Goal: Task Accomplishment & Management: Manage account settings

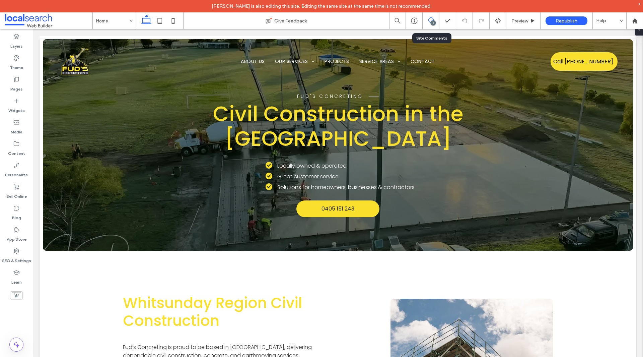
click at [430, 22] on use at bounding box center [431, 19] width 5 height 5
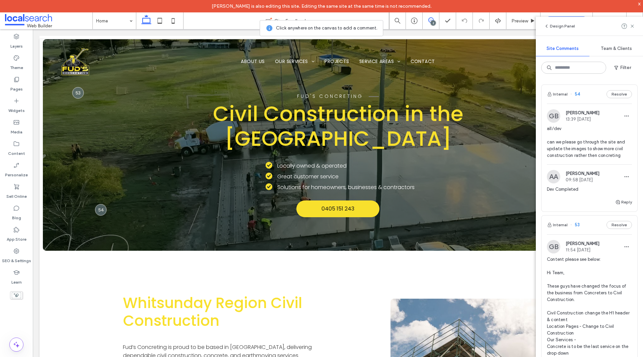
click at [589, 151] on span "all/dev can we please go through the site and update the images to show more ci…" at bounding box center [589, 142] width 85 height 34
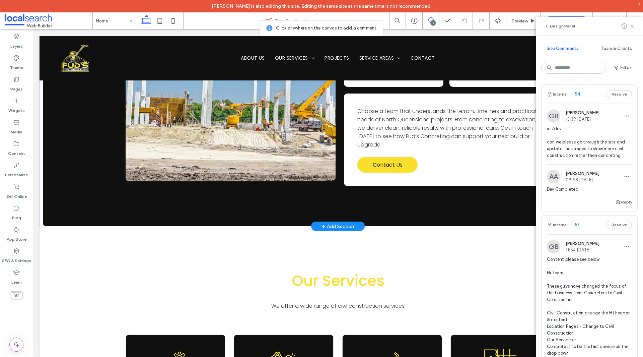
scroll to position [1274, 0]
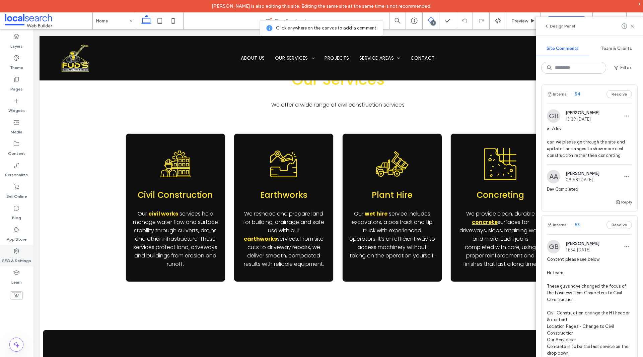
click at [13, 259] on label "SEO & Settings" at bounding box center [16, 258] width 29 height 9
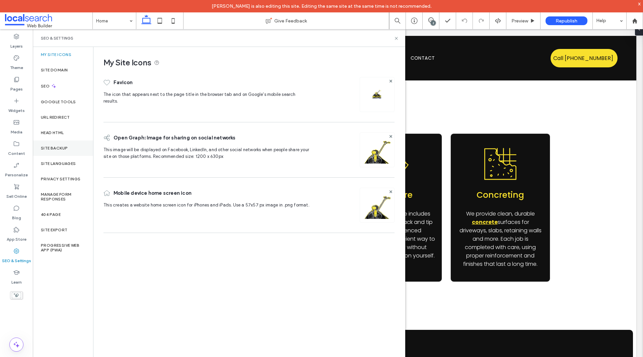
click at [62, 151] on div "Site Backup" at bounding box center [63, 147] width 60 height 15
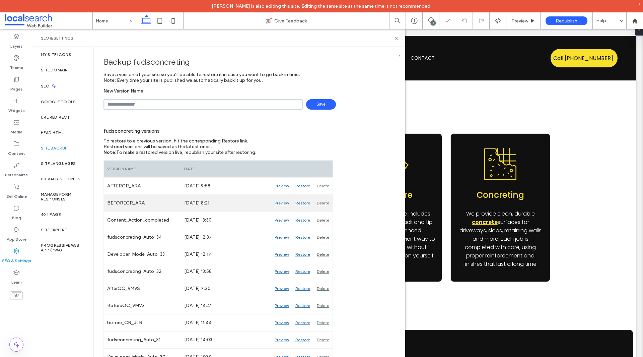
click at [279, 201] on div "Preview" at bounding box center [281, 203] width 21 height 17
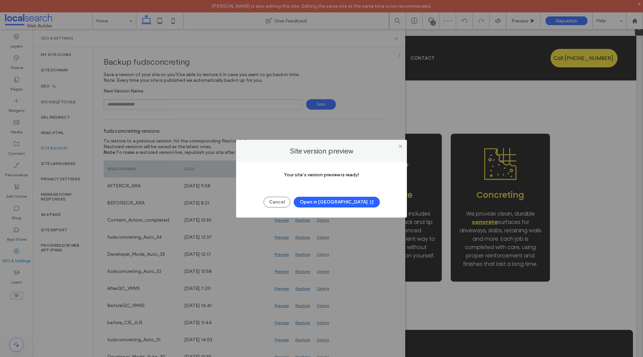
click at [332, 203] on button "Open in New Tab" at bounding box center [337, 202] width 86 height 11
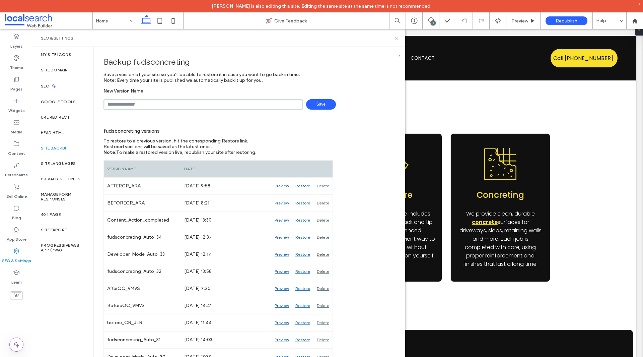
click at [394, 39] on icon at bounding box center [396, 38] width 5 height 5
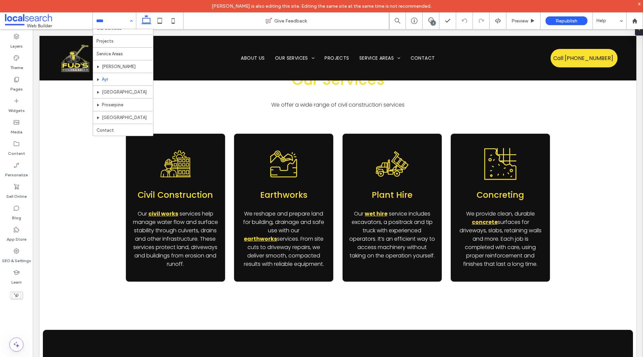
scroll to position [0, 0]
click at [131, 20] on div "Home About Us Our Services Projects Service Areas Bowen Ayr Collinsville Proser…" at bounding box center [114, 20] width 43 height 17
click at [129, 21] on div "Home About Us Our Services Projects Service Areas Bowen Ayr Collinsville Proser…" at bounding box center [114, 20] width 43 height 17
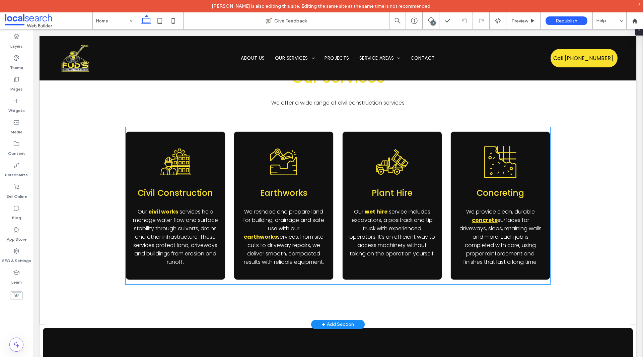
scroll to position [1441, 0]
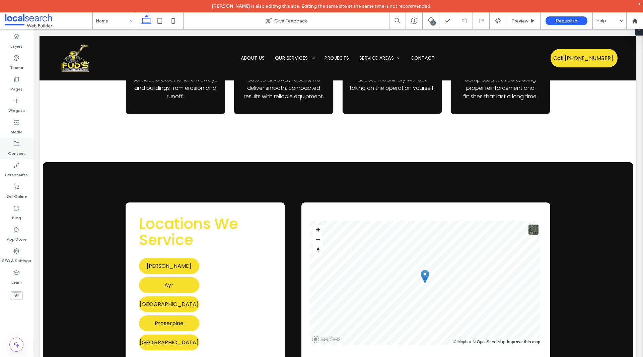
click at [25, 145] on div "Content" at bounding box center [16, 148] width 33 height 21
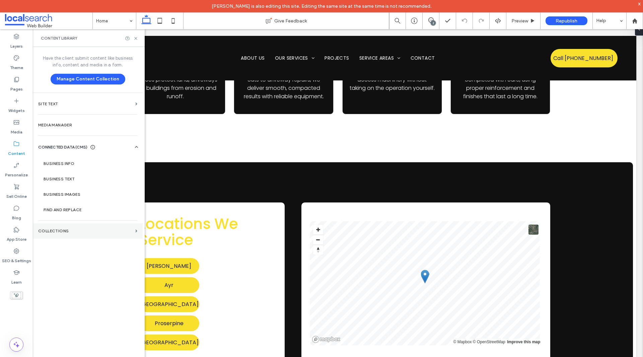
click at [65, 228] on section "Collections" at bounding box center [88, 230] width 110 height 15
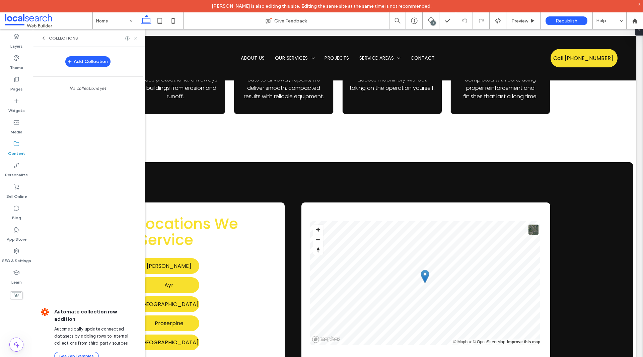
click at [137, 39] on icon at bounding box center [135, 38] width 5 height 5
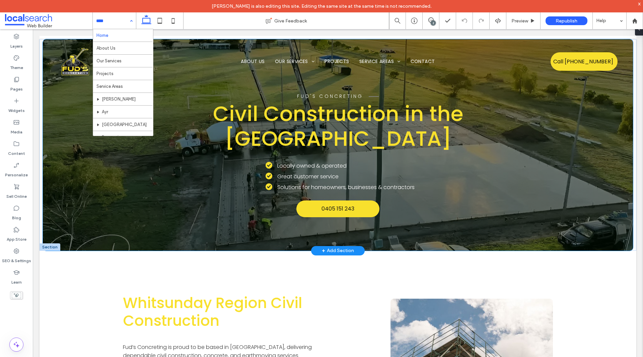
scroll to position [201, 0]
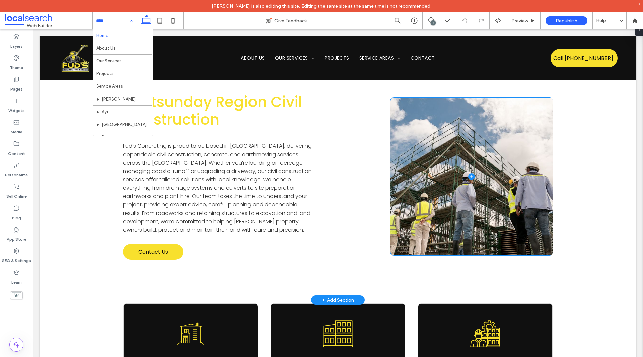
click at [443, 175] on span at bounding box center [472, 177] width 163 height 158
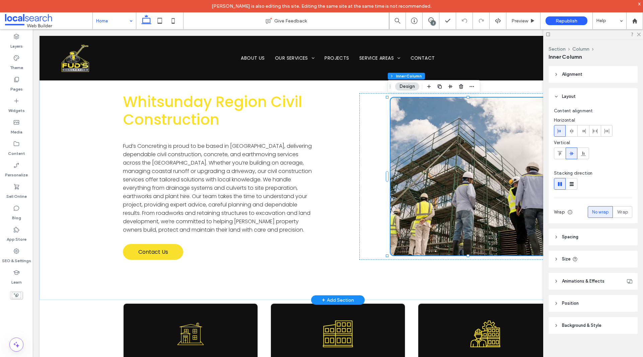
click at [410, 86] on button "Design" at bounding box center [407, 86] width 24 height 8
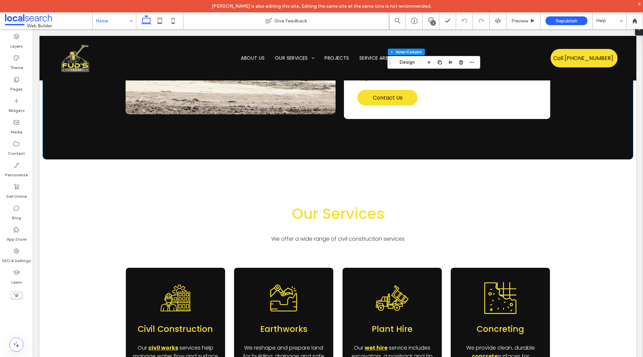
scroll to position [1173, 0]
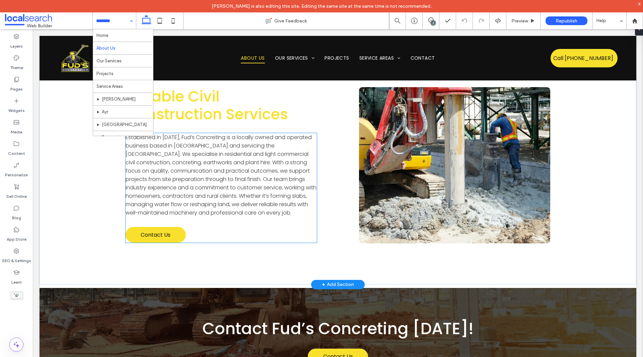
scroll to position [101, 0]
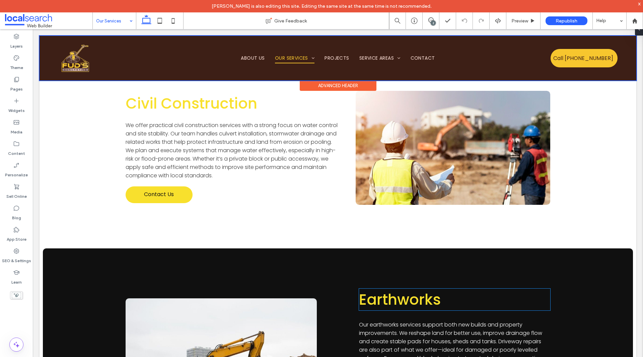
scroll to position [737, 0]
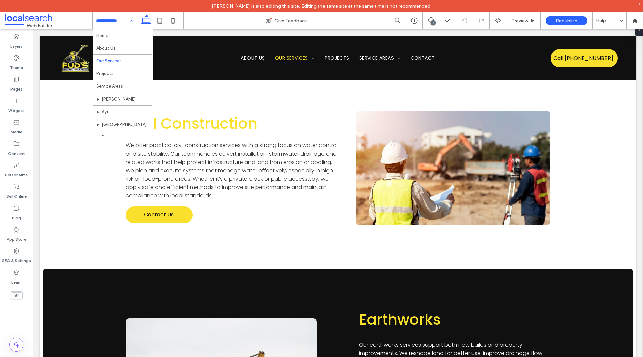
click at [101, 21] on input at bounding box center [112, 20] width 33 height 17
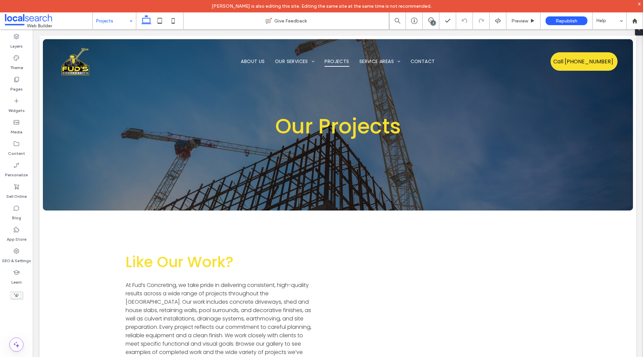
scroll to position [0, 0]
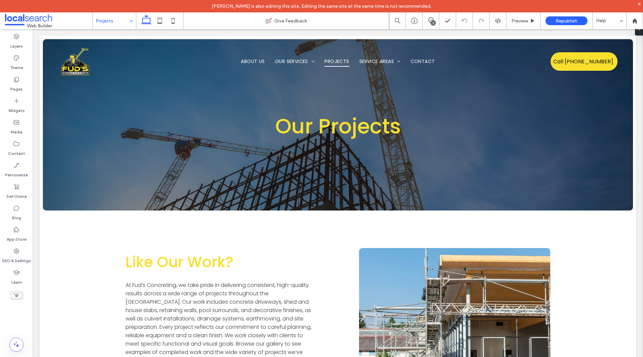
click at [110, 25] on input at bounding box center [112, 20] width 33 height 17
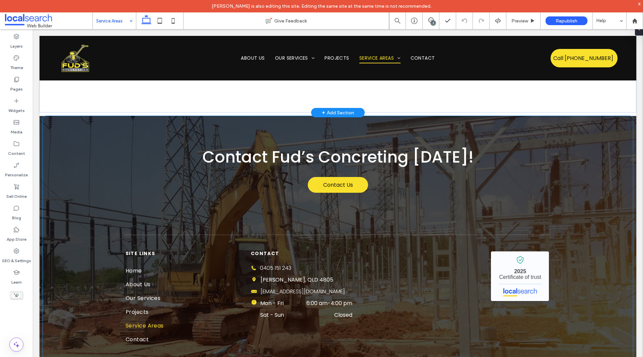
scroll to position [771, 0]
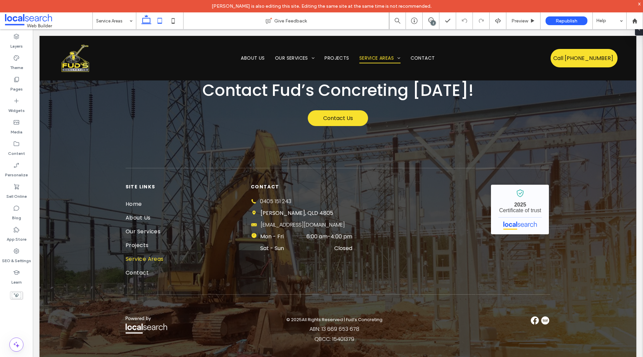
drag, startPoint x: 125, startPoint y: 21, endPoint x: 166, endPoint y: 25, distance: 41.1
click at [125, 21] on input at bounding box center [112, 20] width 33 height 17
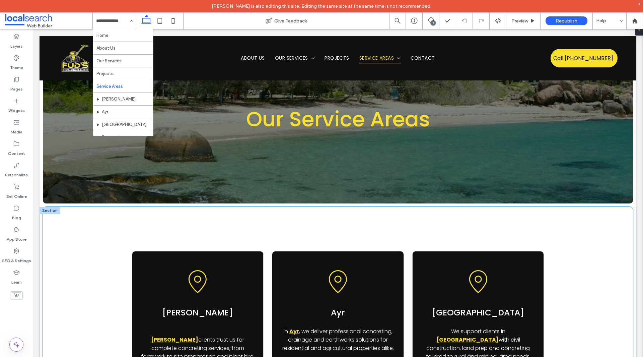
scroll to position [0, 0]
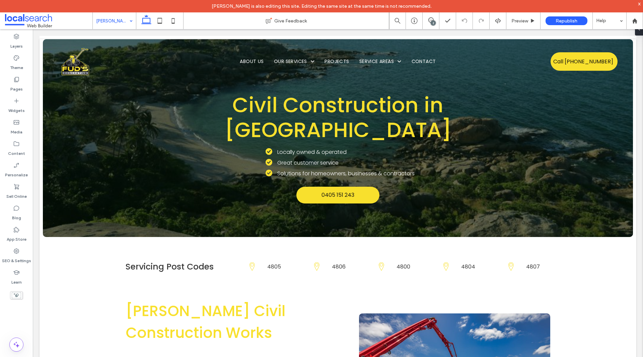
click at [122, 25] on input at bounding box center [112, 20] width 33 height 17
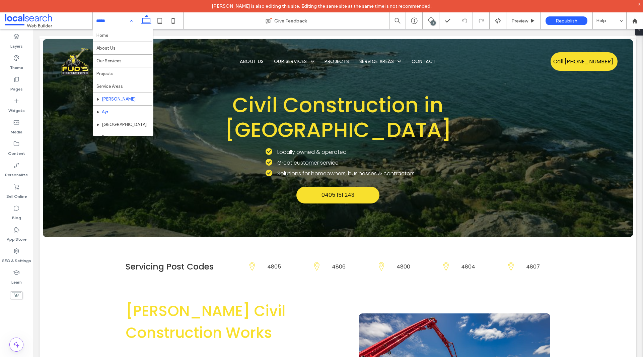
scroll to position [33, 0]
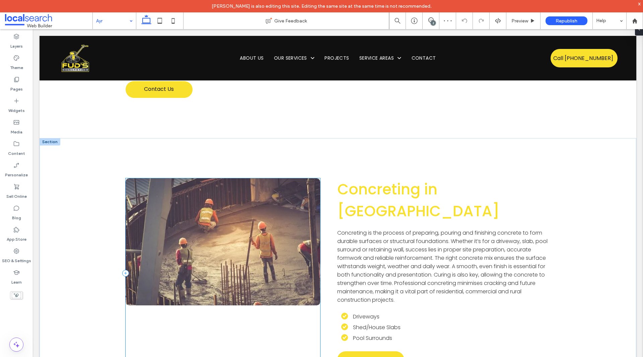
scroll to position [1307, 0]
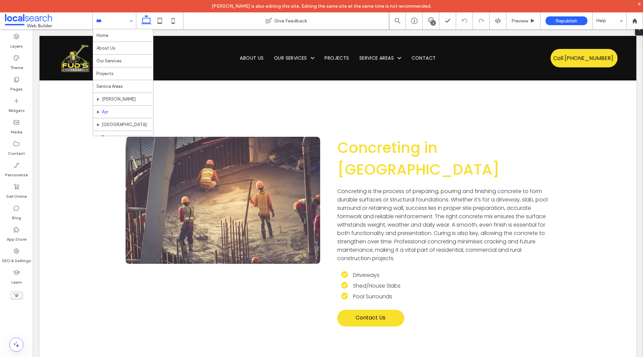
click at [118, 23] on input at bounding box center [112, 20] width 33 height 17
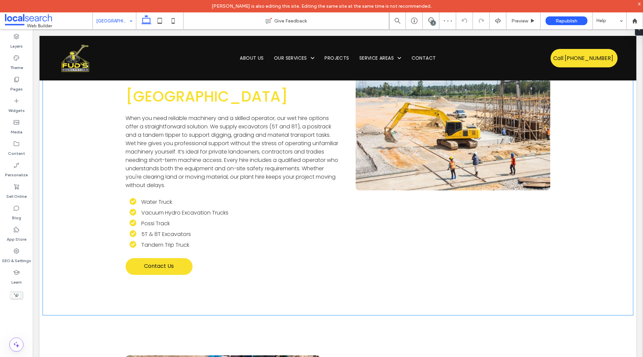
scroll to position [1274, 0]
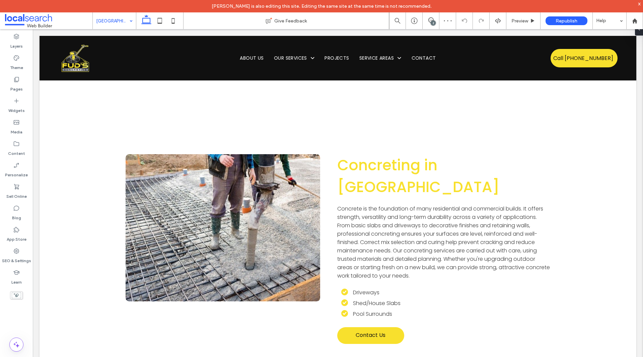
click at [108, 16] on input at bounding box center [112, 20] width 33 height 17
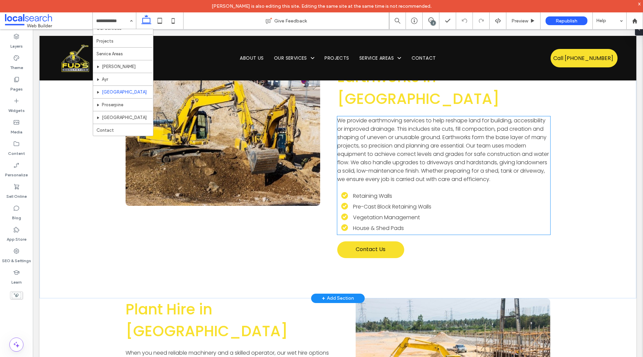
scroll to position [603, 0]
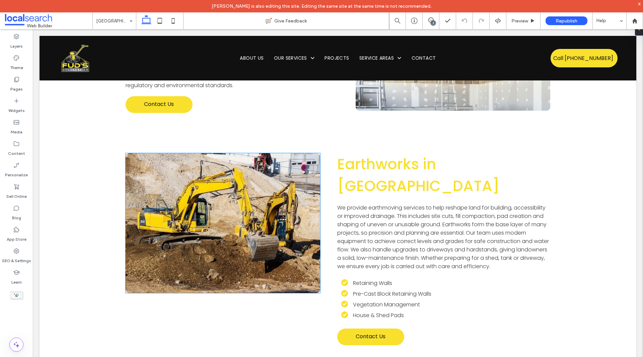
scroll to position [972, 0]
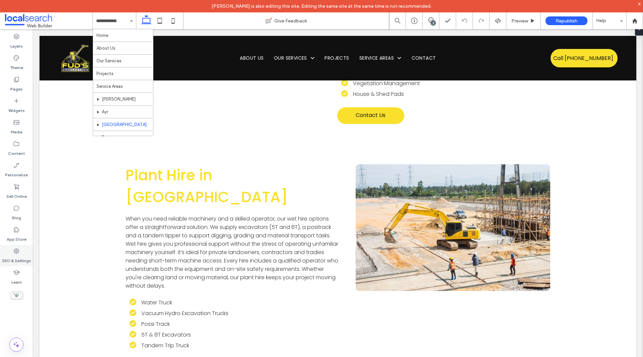
click at [25, 261] on label "SEO & Settings" at bounding box center [16, 258] width 29 height 9
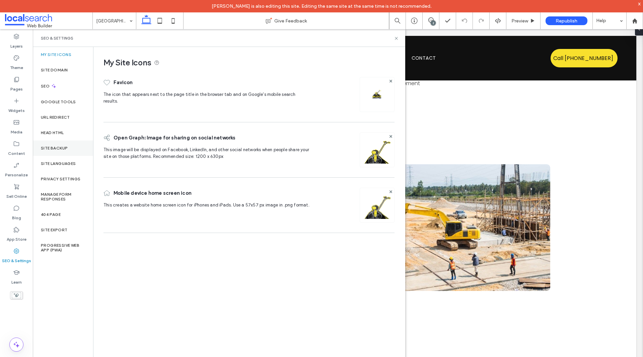
click at [62, 150] on label "Site Backup" at bounding box center [54, 148] width 27 height 5
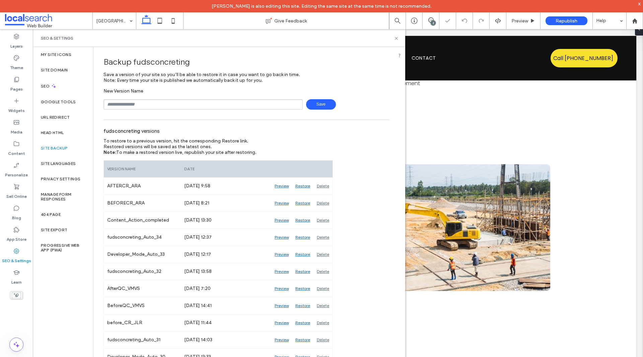
click at [401, 40] on div "SEO & Settings" at bounding box center [219, 38] width 373 height 18
drag, startPoint x: 256, startPoint y: 108, endPoint x: 239, endPoint y: 112, distance: 17.9
click at [256, 108] on input "text" at bounding box center [203, 104] width 199 height 10
type input "**********"
click at [317, 104] on span "Save" at bounding box center [321, 104] width 30 height 10
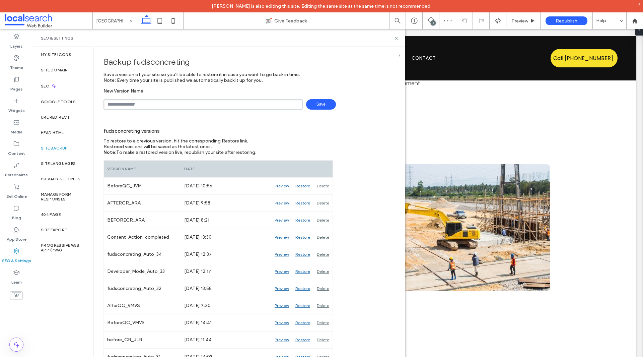
click at [187, 107] on input "text" at bounding box center [203, 104] width 199 height 10
type input "**********"
click at [315, 101] on span "Save" at bounding box center [321, 104] width 30 height 10
click at [397, 39] on use at bounding box center [396, 38] width 3 height 3
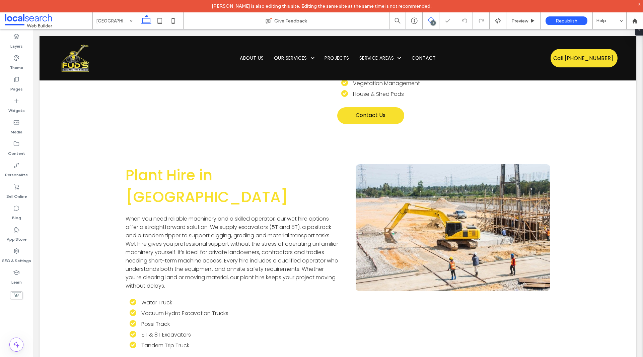
click at [434, 20] on span at bounding box center [431, 19] width 16 height 5
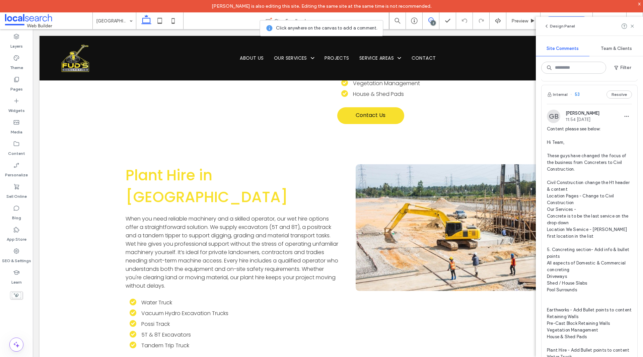
scroll to position [67, 0]
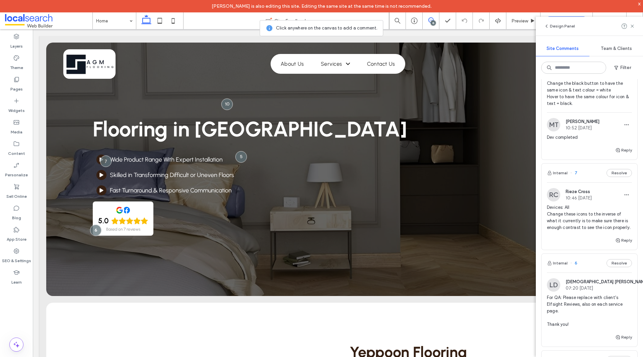
scroll to position [972, 0]
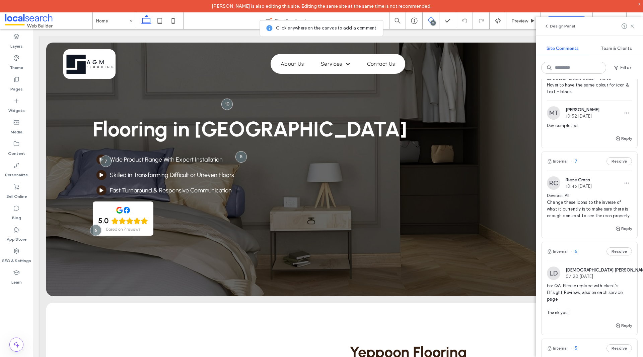
click at [589, 214] on span "Devices: All Change these icons to the inverse of what it currently is to make …" at bounding box center [589, 205] width 85 height 27
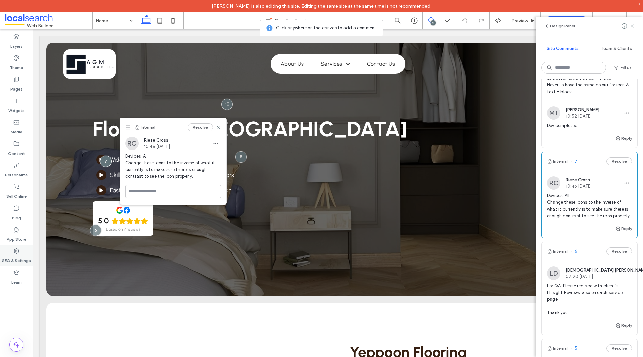
click at [19, 256] on label "SEO & Settings" at bounding box center [16, 258] width 29 height 9
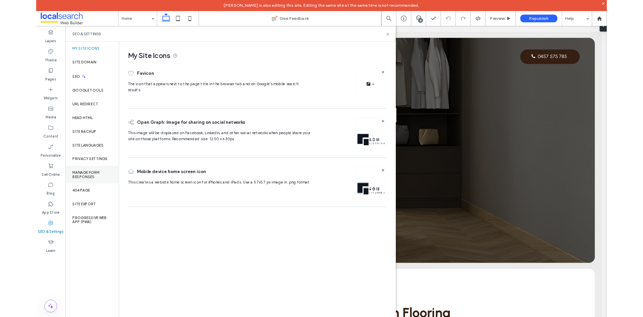
scroll to position [0, 0]
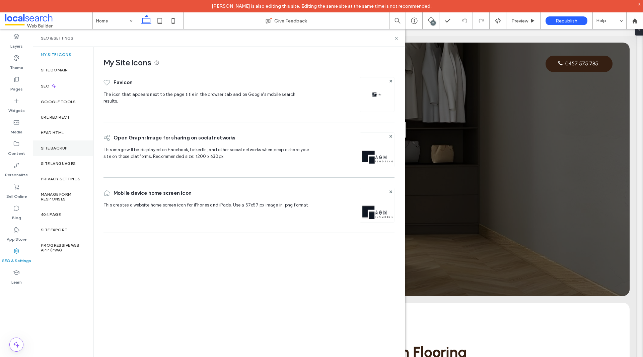
click at [57, 147] on label "Site Backup" at bounding box center [54, 148] width 27 height 5
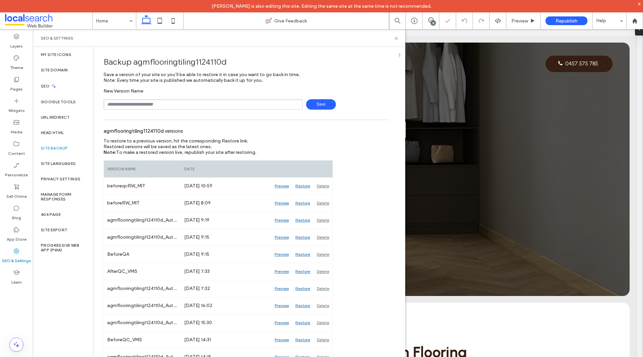
drag, startPoint x: 174, startPoint y: 134, endPoint x: 159, endPoint y: 108, distance: 30.5
click at [159, 108] on input "text" at bounding box center [203, 104] width 199 height 10
type input "**********"
click at [321, 105] on span "Save" at bounding box center [321, 104] width 30 height 10
drag, startPoint x: 398, startPoint y: 39, endPoint x: 283, endPoint y: 59, distance: 116.6
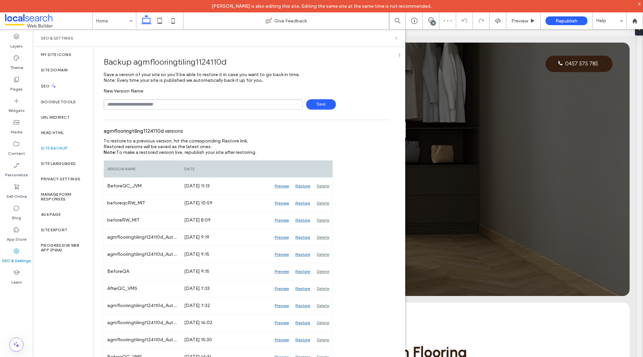
click at [398, 39] on use at bounding box center [396, 38] width 3 height 3
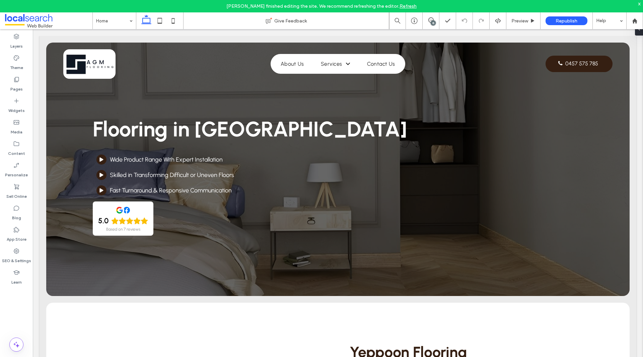
click at [639, 4] on div "x" at bounding box center [639, 4] width 3 height 6
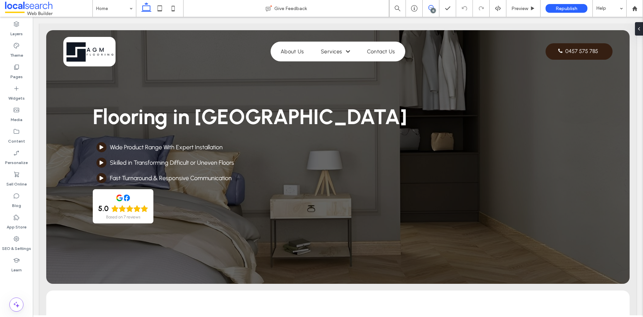
click at [436, 7] on span at bounding box center [431, 7] width 16 height 5
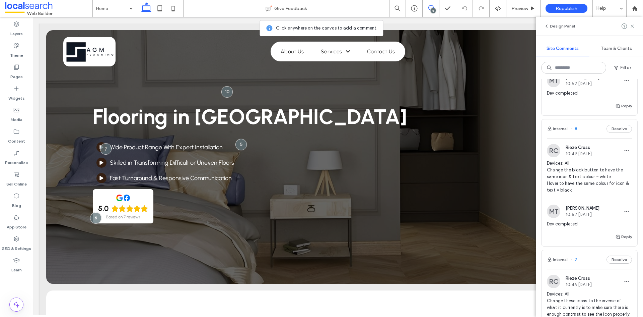
scroll to position [938, 0]
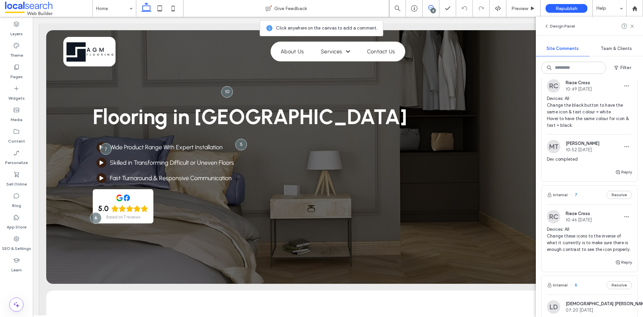
click at [592, 219] on span "10:46 [DATE]" at bounding box center [579, 219] width 26 height 5
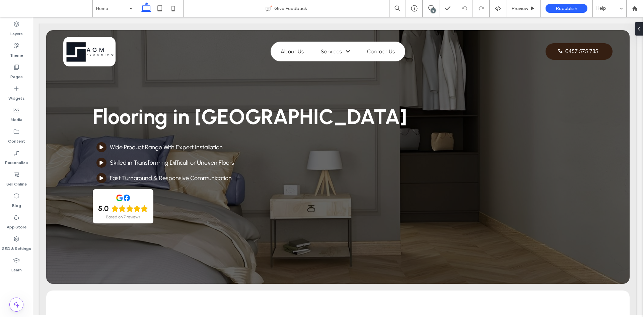
click at [434, 15] on div "15" at bounding box center [431, 8] width 17 height 17
click at [435, 11] on div "15" at bounding box center [433, 10] width 5 height 5
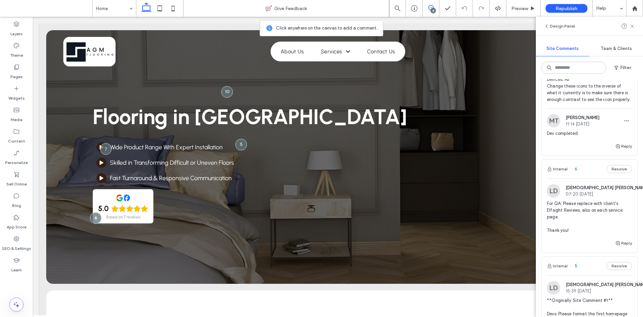
scroll to position [988, 0]
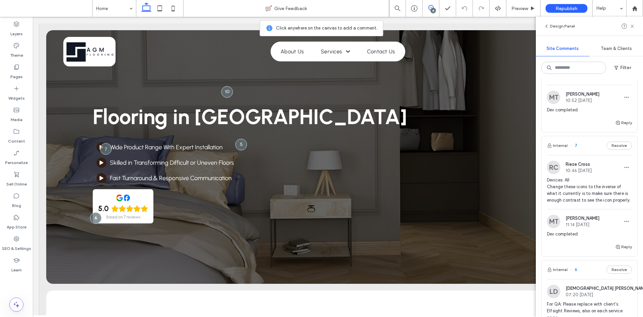
click at [605, 179] on span "Devices: All Change these icons to the inverse of what it currently is to make …" at bounding box center [589, 190] width 85 height 27
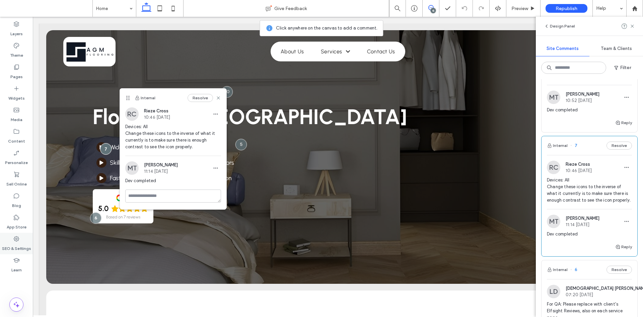
click at [19, 240] on icon at bounding box center [16, 238] width 7 height 7
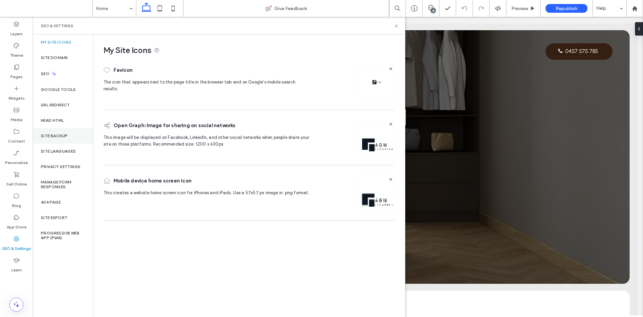
click at [67, 142] on div "Site Backup" at bounding box center [63, 135] width 60 height 15
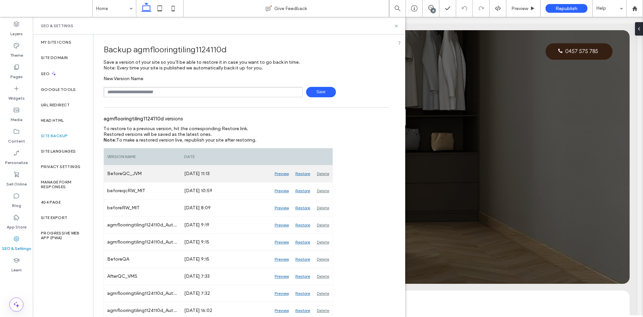
click at [275, 174] on div "Preview" at bounding box center [281, 173] width 21 height 17
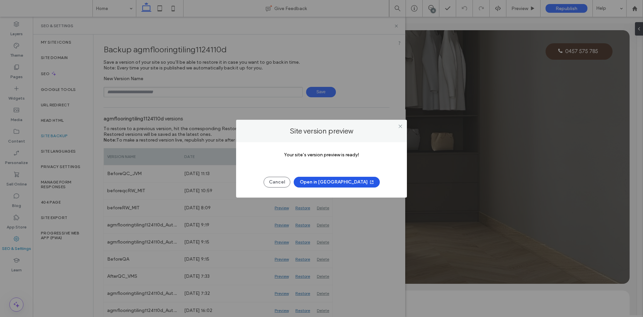
click at [328, 184] on button "Open in [GEOGRAPHIC_DATA]" at bounding box center [337, 182] width 86 height 11
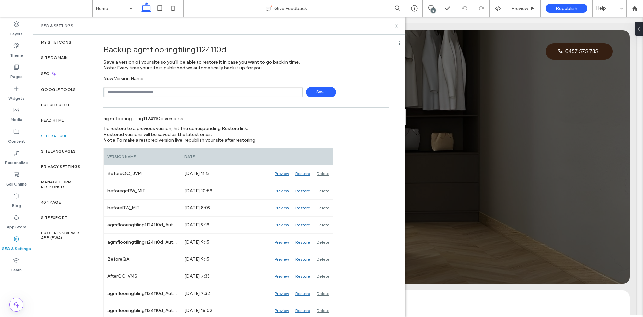
click at [399, 28] on div "SEO & Settings" at bounding box center [219, 26] width 373 height 18
click at [397, 27] on icon at bounding box center [396, 25] width 5 height 5
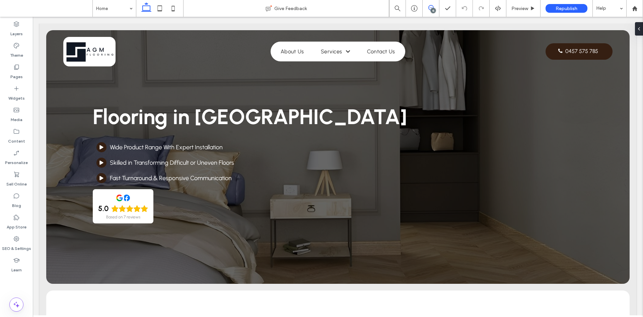
click at [429, 10] on icon at bounding box center [431, 7] width 5 height 5
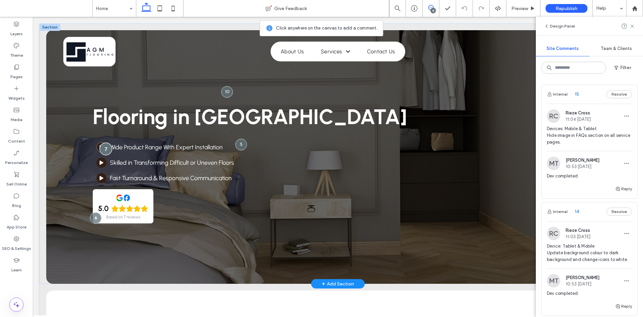
click at [110, 150] on div at bounding box center [106, 148] width 12 height 12
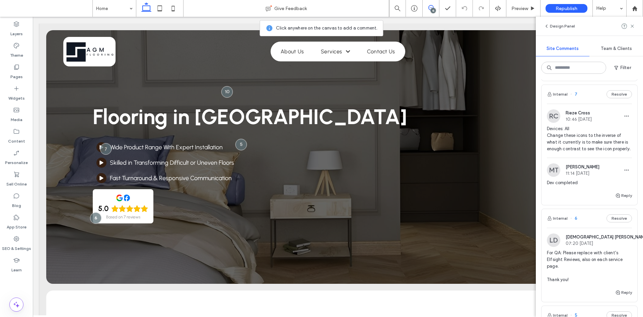
scroll to position [972, 0]
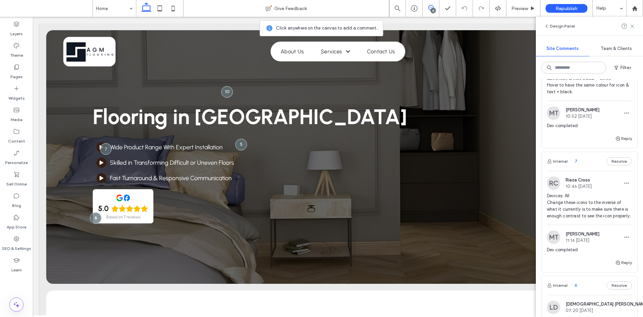
click at [594, 217] on span "Devices: All Change these icons to the inverse of what it currently is to make …" at bounding box center [589, 205] width 85 height 27
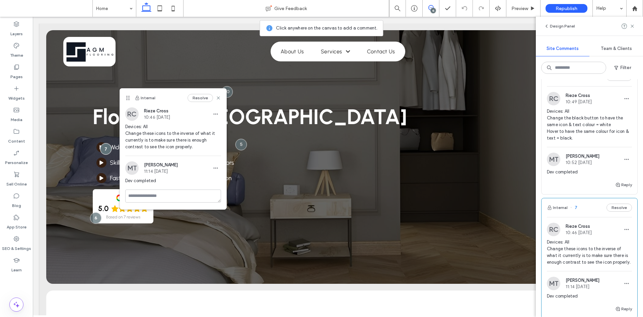
scroll to position [871, 0]
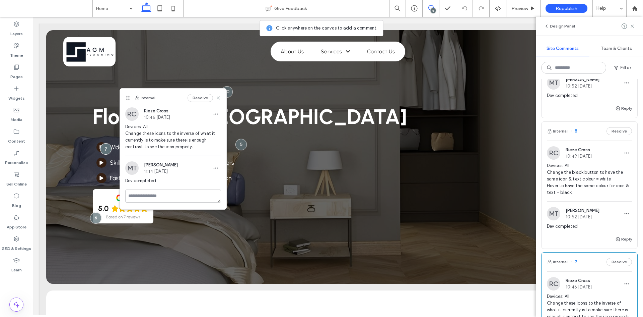
click at [586, 179] on span "Devices: All Change the black button to have the same icon & text colour = whit…" at bounding box center [589, 179] width 85 height 34
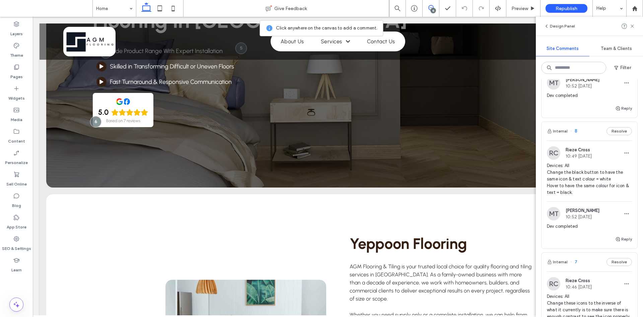
scroll to position [331, 0]
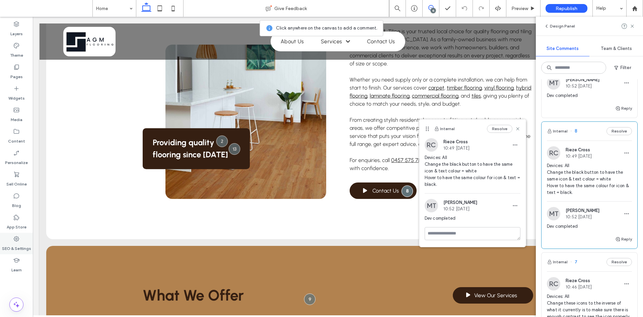
click at [19, 240] on icon at bounding box center [16, 238] width 7 height 7
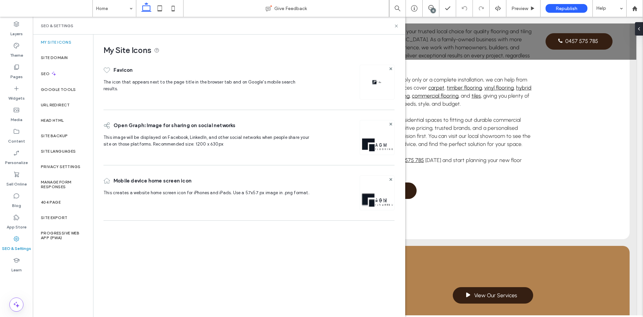
scroll to position [0, 0]
click at [56, 137] on label "Site Backup" at bounding box center [54, 135] width 27 height 5
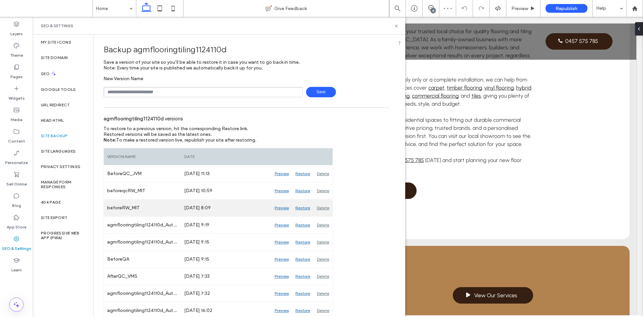
click at [277, 207] on div "Preview" at bounding box center [281, 207] width 21 height 17
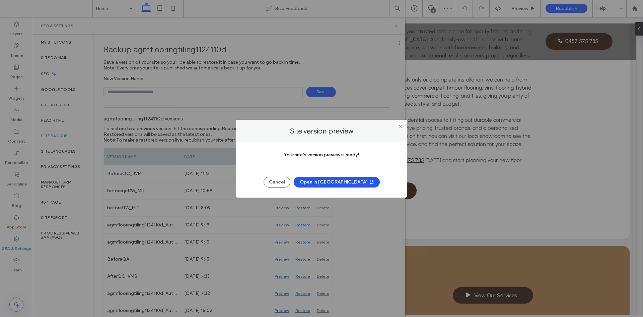
click at [348, 179] on button "Open in New Tab" at bounding box center [337, 182] width 86 height 11
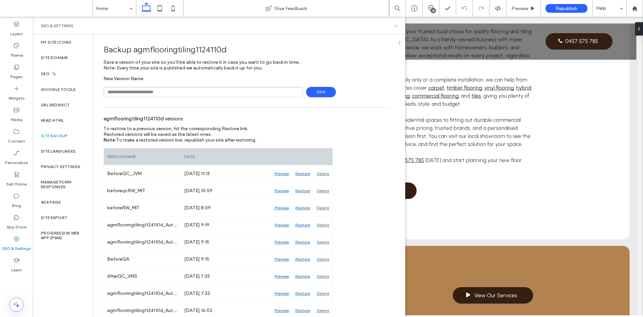
click at [397, 25] on use at bounding box center [396, 25] width 3 height 3
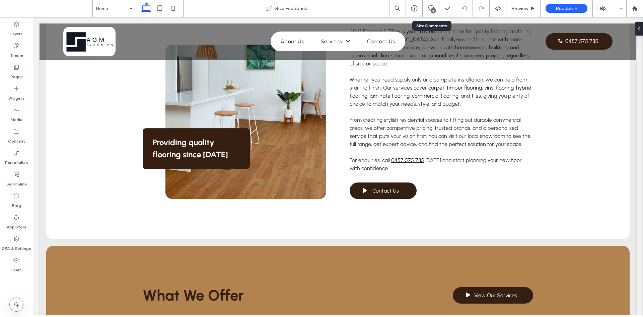
click at [430, 12] on div "15" at bounding box center [431, 8] width 17 height 17
click at [432, 8] on div "15" at bounding box center [433, 10] width 5 height 5
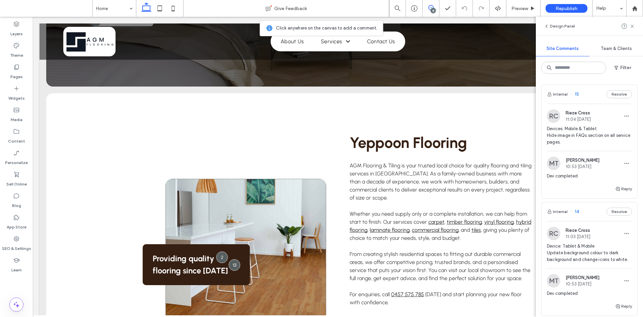
scroll to position [331, 0]
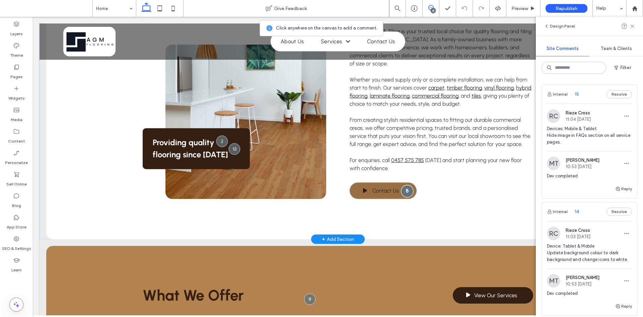
click at [406, 185] on div at bounding box center [407, 191] width 12 height 12
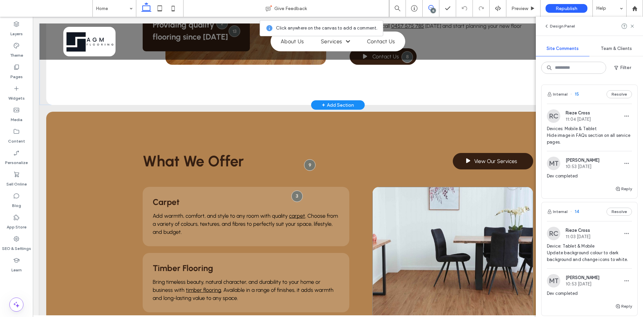
scroll to position [264, 0]
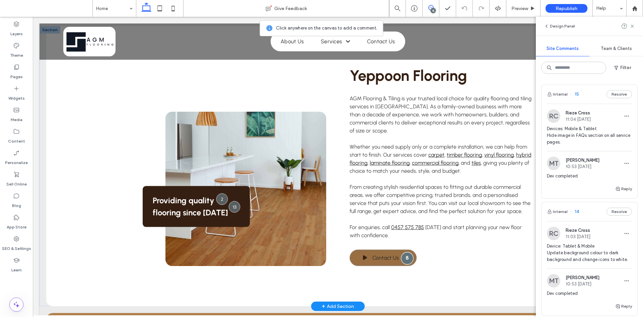
click at [401, 252] on div at bounding box center [407, 258] width 12 height 12
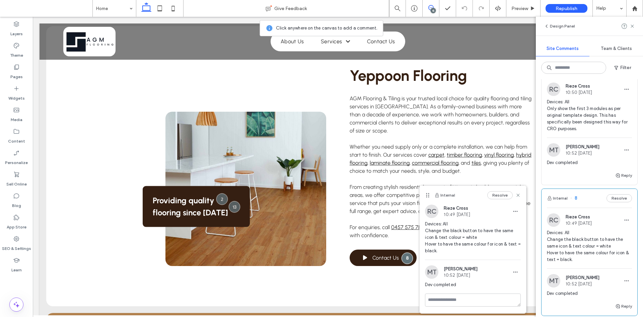
scroll to position [737, 0]
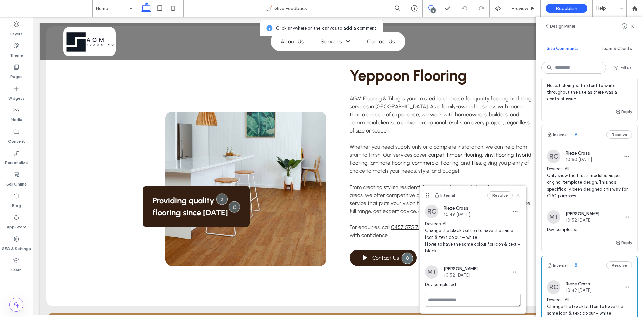
click at [578, 188] on span "Devices: All Only show the first 3 modules as per original template design. Thi…" at bounding box center [589, 183] width 85 height 34
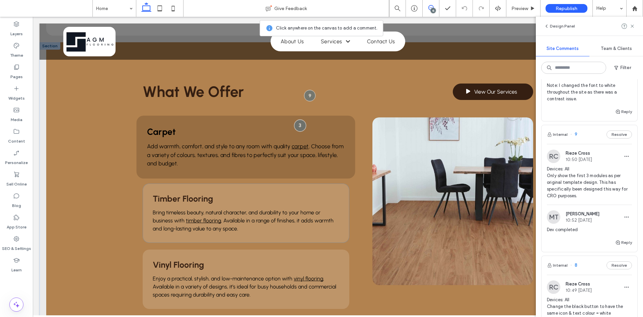
scroll to position [506, 0]
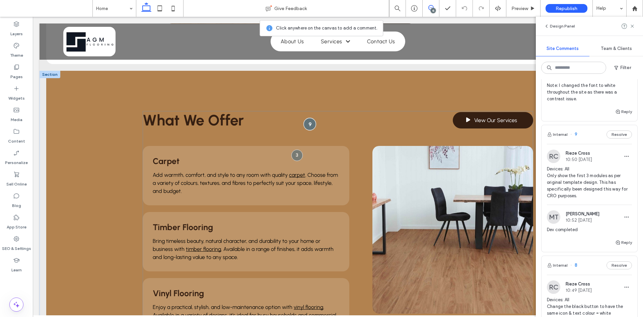
click at [307, 118] on div at bounding box center [310, 124] width 12 height 12
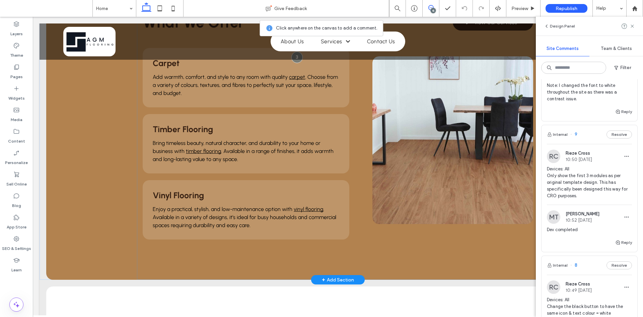
scroll to position [540, 0]
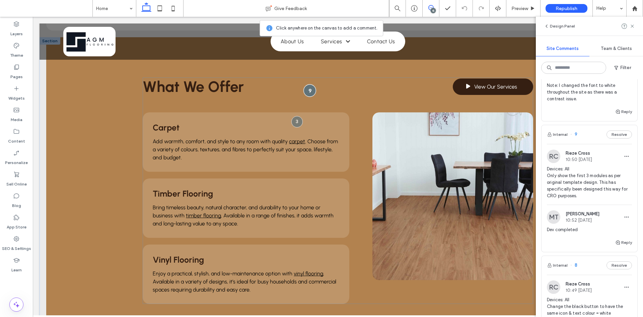
click at [307, 84] on div at bounding box center [310, 90] width 12 height 12
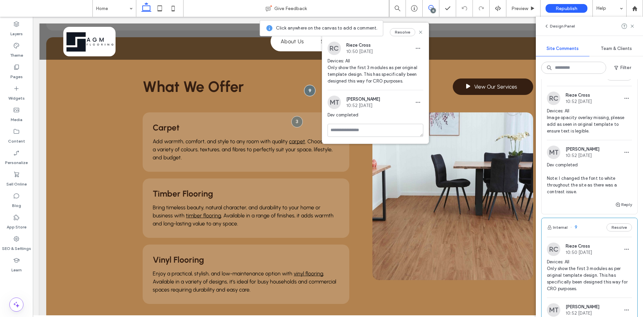
scroll to position [603, 0]
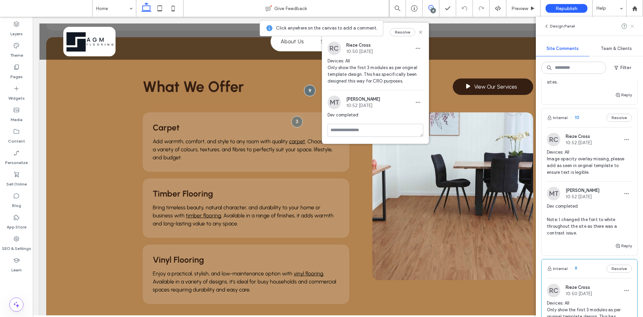
click at [631, 25] on use at bounding box center [632, 25] width 3 height 3
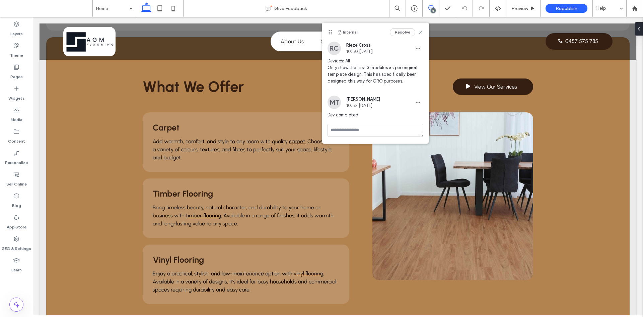
click at [430, 10] on use at bounding box center [431, 7] width 5 height 5
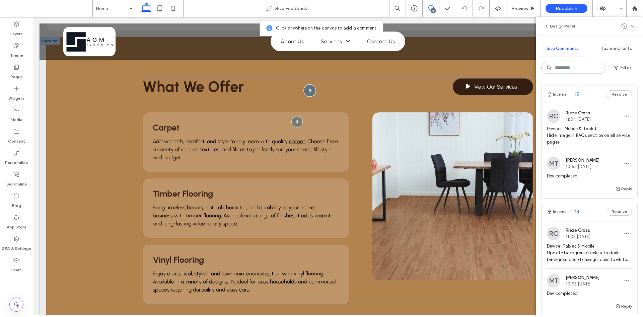
click at [310, 86] on div at bounding box center [310, 90] width 12 height 12
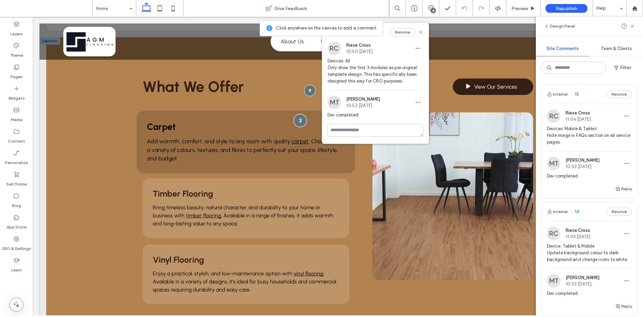
click at [298, 114] on div at bounding box center [300, 120] width 13 height 13
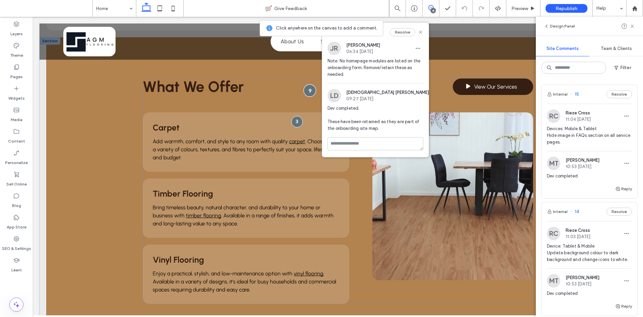
click at [304, 84] on div at bounding box center [310, 90] width 12 height 12
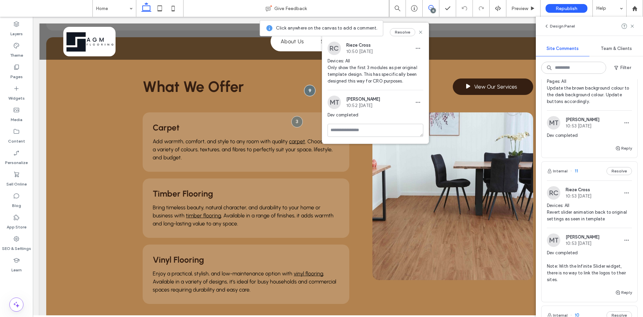
scroll to position [570, 0]
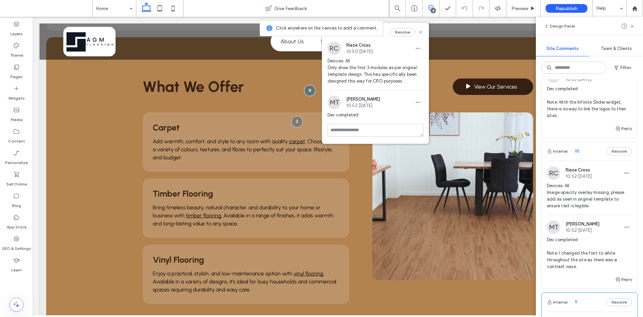
click at [600, 182] on div "RC Rieze Cross 10:52 Aug 15 2025 Devices: All Image opacity overlay missing, pl…" at bounding box center [589, 190] width 85 height 48
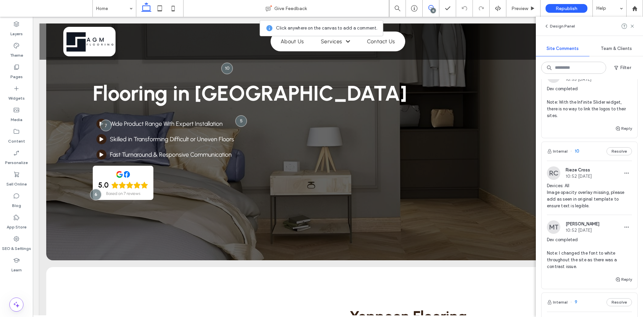
scroll to position [0, 0]
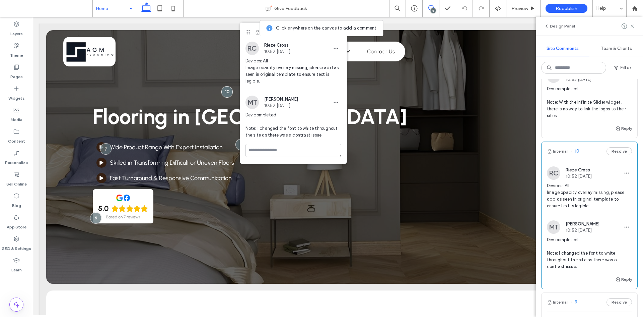
drag, startPoint x: 119, startPoint y: 9, endPoint x: 121, endPoint y: 13, distance: 5.2
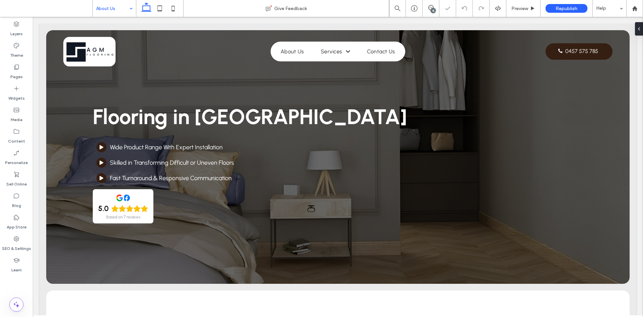
click at [124, 12] on input at bounding box center [112, 8] width 33 height 17
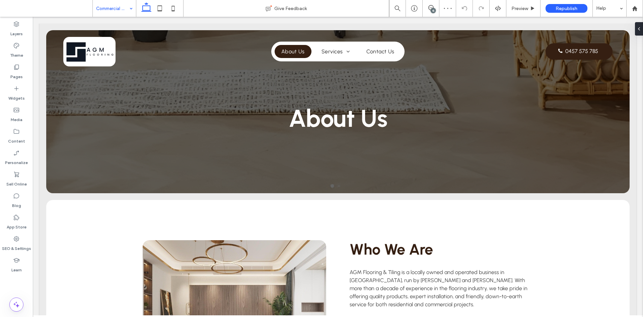
click at [121, 9] on div "Commercial Flooring Give Feedback 15 Preview Republish Help Design Panel Site C…" at bounding box center [321, 158] width 643 height 317
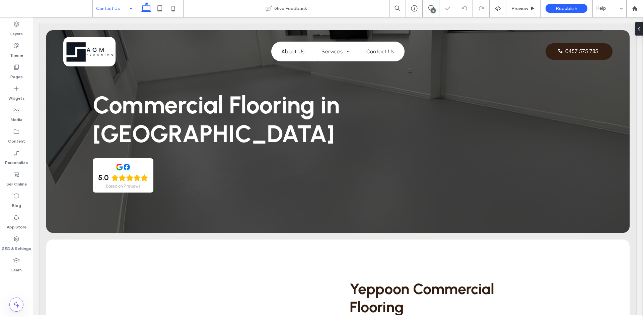
click at [130, 11] on div "Contact Us" at bounding box center [114, 8] width 43 height 17
click at [432, 13] on div "Home Give Feedback 15 Preview Republish Help Design Panel Site Comments Team & …" at bounding box center [321, 158] width 643 height 317
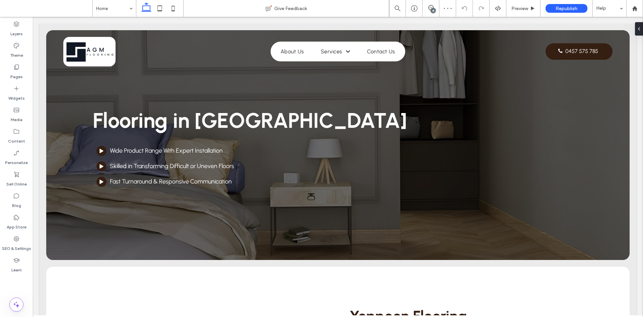
click at [432, 13] on div "15" at bounding box center [433, 10] width 5 height 5
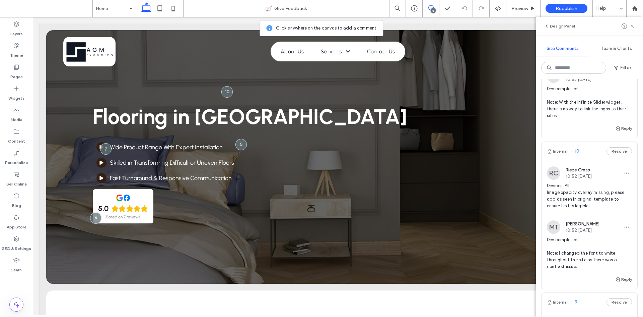
scroll to position [469, 0]
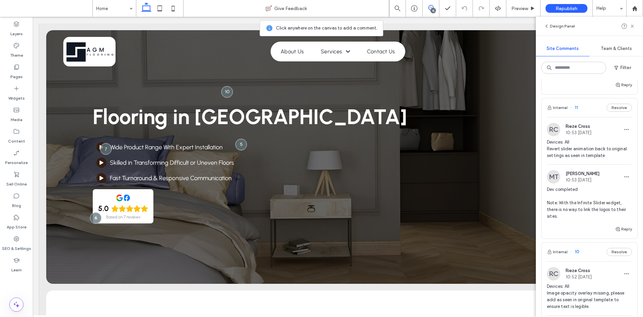
click at [578, 190] on span "Dev completed Note: With the Infinite Slider widget, there is no way to link th…" at bounding box center [589, 203] width 85 height 34
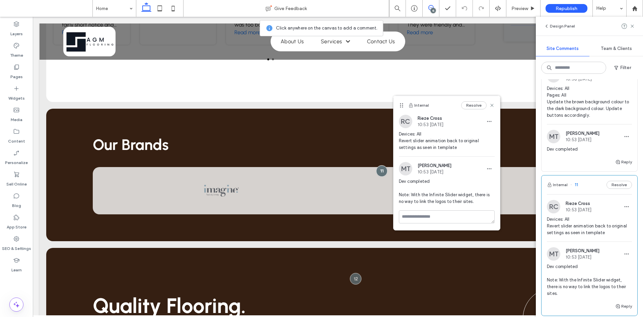
scroll to position [335, 0]
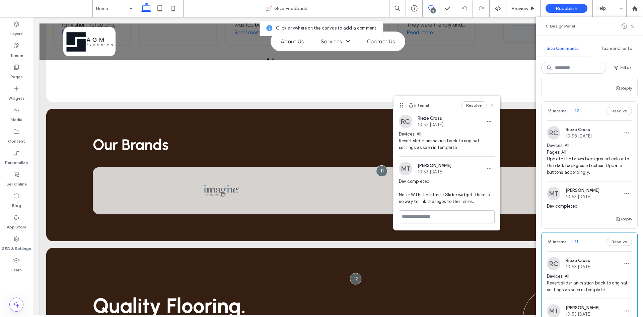
click at [582, 170] on span "Devices: All Pages: All Update the brown background colour to the dark backgrou…" at bounding box center [589, 159] width 85 height 34
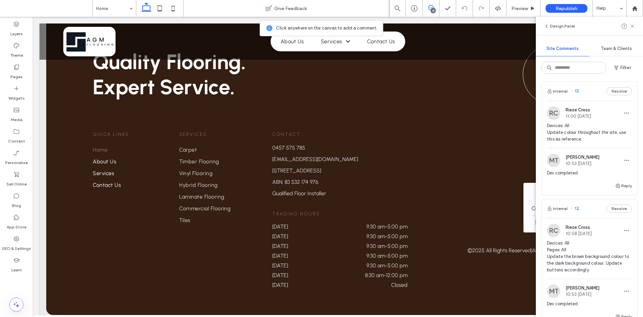
scroll to position [201, 0]
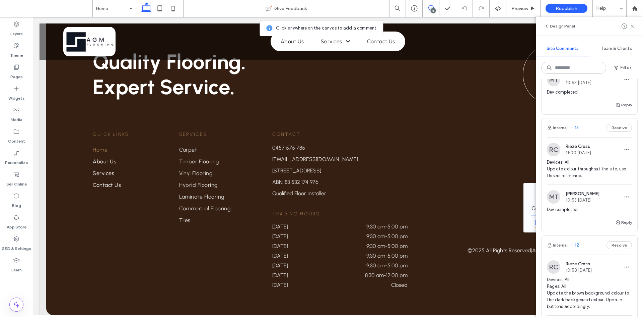
click at [592, 175] on span "Devices: All Update colour throughout the site, use this as reference." at bounding box center [589, 169] width 85 height 20
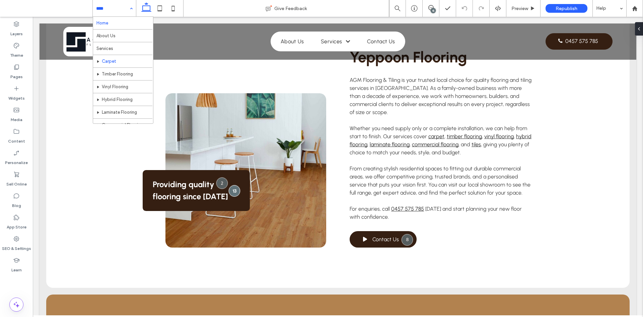
scroll to position [0, 0]
click at [109, 8] on input at bounding box center [112, 8] width 33 height 17
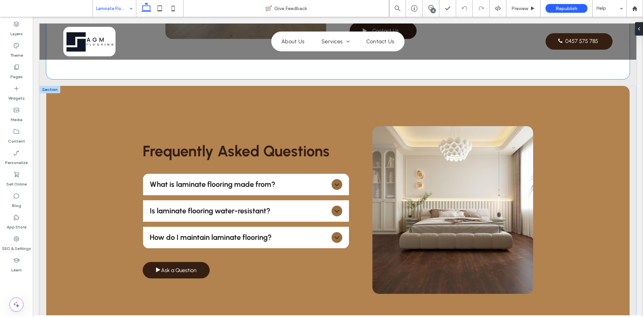
scroll to position [503, 0]
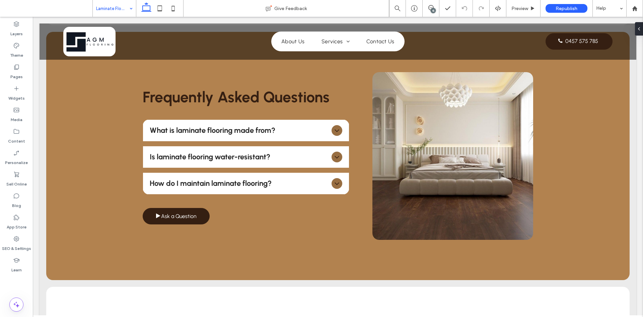
click at [117, 13] on input at bounding box center [112, 8] width 33 height 17
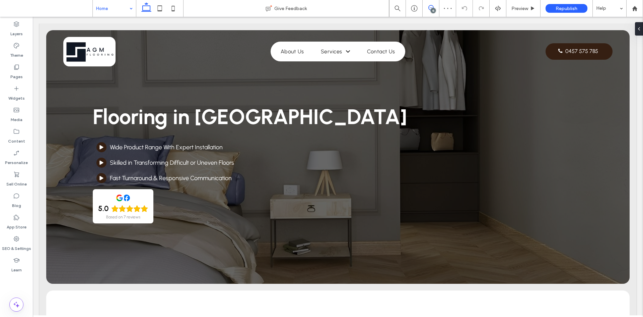
click at [438, 6] on span at bounding box center [431, 7] width 16 height 5
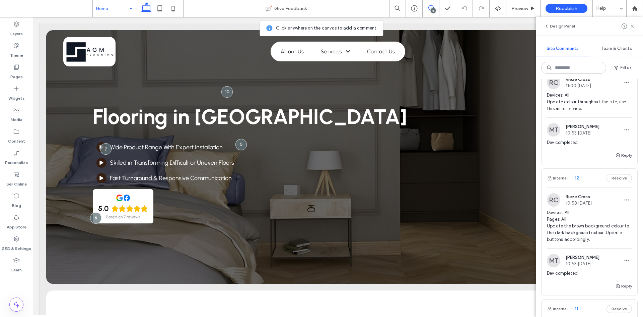
scroll to position [235, 0]
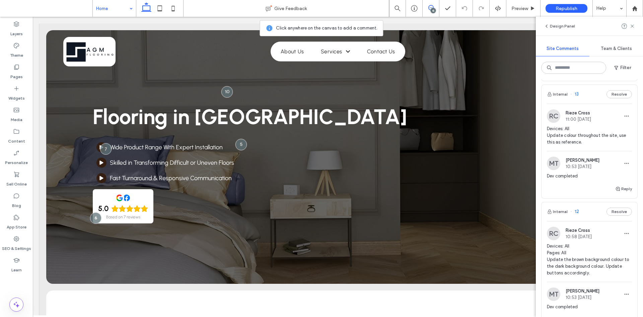
click at [567, 128] on span "Devices: All Update colour throughout the site, use this as reference." at bounding box center [589, 135] width 85 height 20
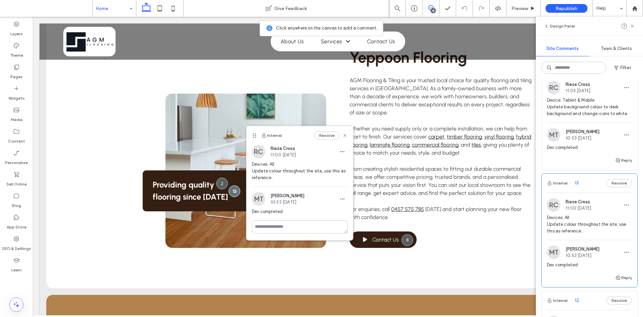
scroll to position [134, 0]
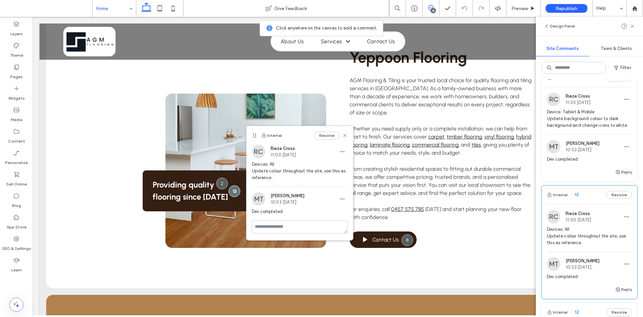
click at [592, 112] on span "Device: Tablet & Mobile Update background colour to dark background and change …" at bounding box center [589, 119] width 85 height 20
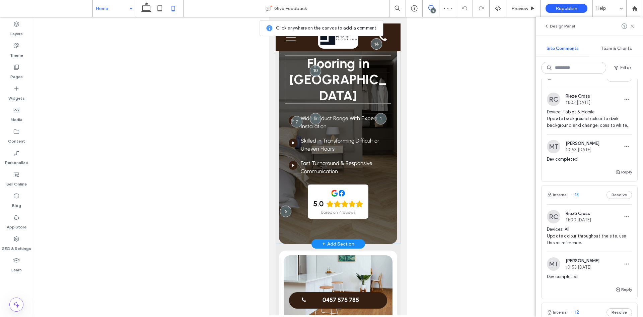
scroll to position [0, 0]
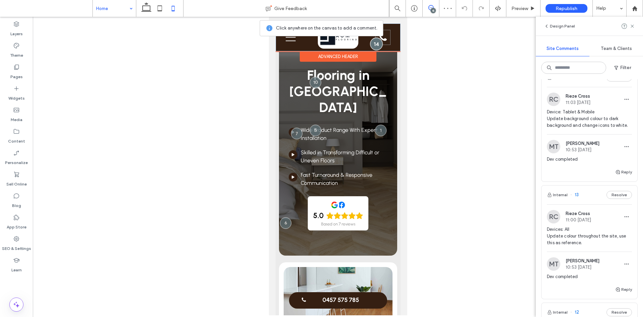
click at [370, 45] on div at bounding box center [376, 44] width 12 height 12
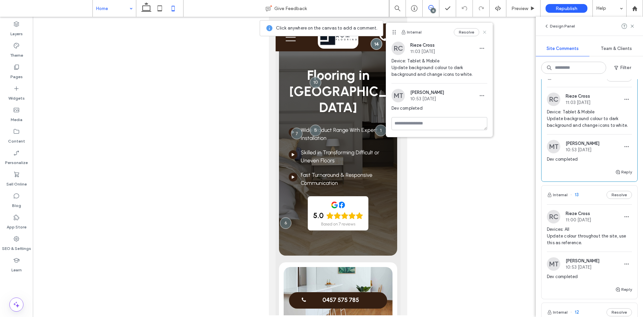
click at [485, 33] on use at bounding box center [485, 31] width 3 height 3
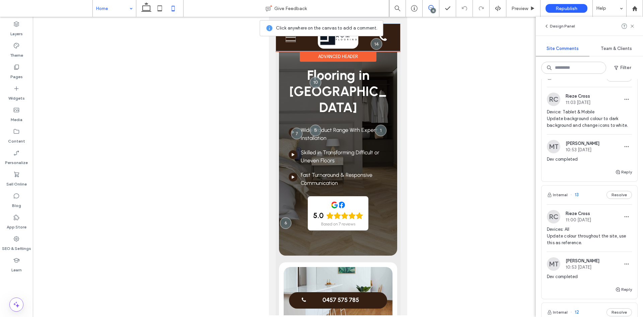
click at [286, 41] on icon at bounding box center [291, 38] width 10 height 8
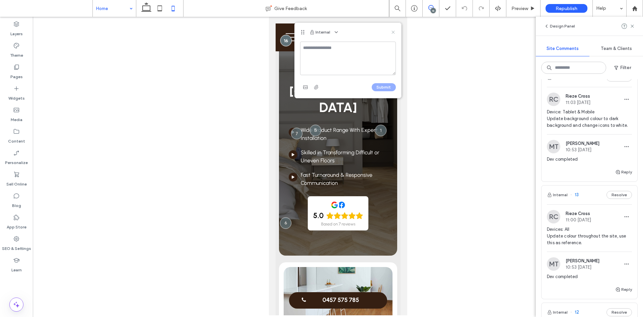
drag, startPoint x: 392, startPoint y: 32, endPoint x: 130, endPoint y: 16, distance: 262.6
click at [392, 32] on icon at bounding box center [393, 31] width 5 height 5
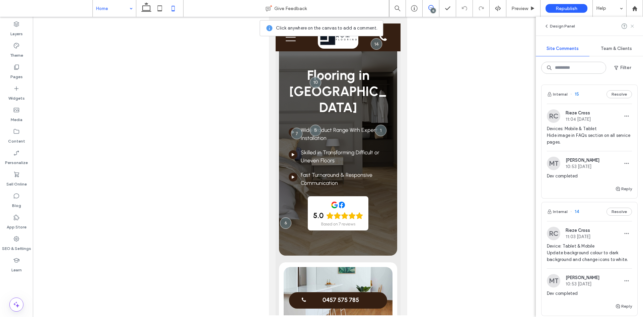
click at [631, 26] on icon at bounding box center [632, 25] width 5 height 5
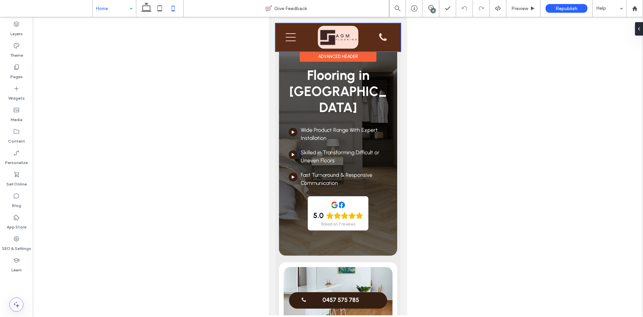
click at [296, 39] on div at bounding box center [337, 37] width 125 height 28
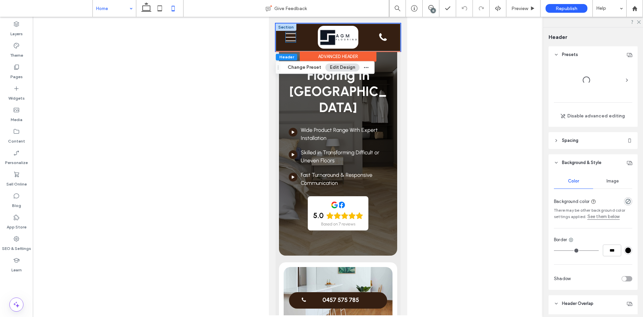
click at [292, 39] on icon "Menu Icon Mobile" at bounding box center [291, 37] width 10 height 10
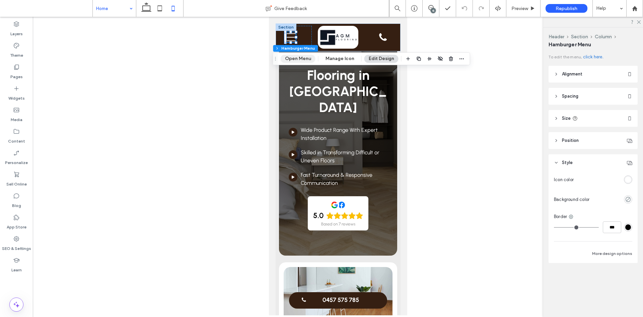
drag, startPoint x: 295, startPoint y: 58, endPoint x: 83, endPoint y: 141, distance: 227.4
click at [295, 58] on button "Open Menu" at bounding box center [298, 59] width 35 height 8
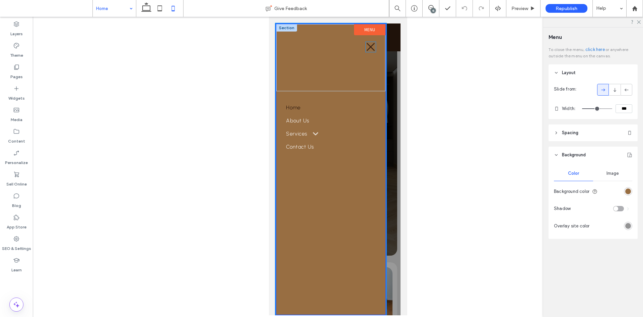
click at [369, 48] on icon at bounding box center [371, 47] width 8 height 8
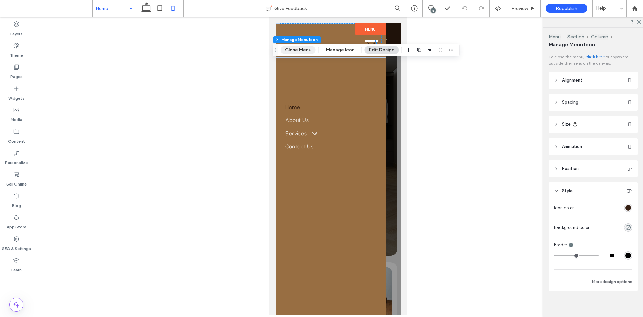
drag, startPoint x: 302, startPoint y: 51, endPoint x: 48, endPoint y: 37, distance: 254.4
click at [302, 51] on button "Close Menu" at bounding box center [298, 50] width 35 height 8
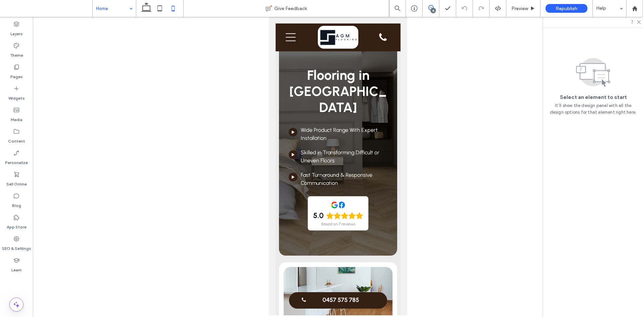
click at [438, 10] on span at bounding box center [431, 7] width 16 height 5
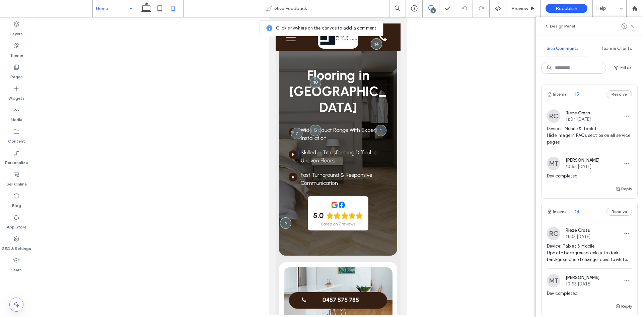
click at [589, 136] on span "Devices: Mobile & Tablet Hide image in FAQs section on all service pages." at bounding box center [589, 135] width 85 height 20
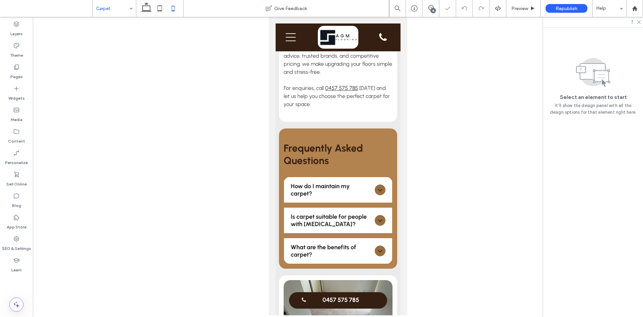
click at [432, 10] on div "15" at bounding box center [433, 10] width 5 height 5
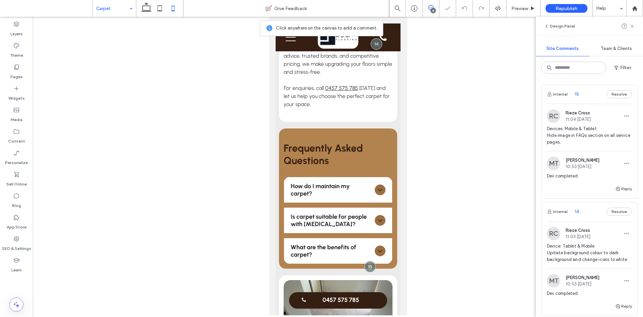
scroll to position [437, 0]
click at [365, 260] on div at bounding box center [370, 266] width 12 height 12
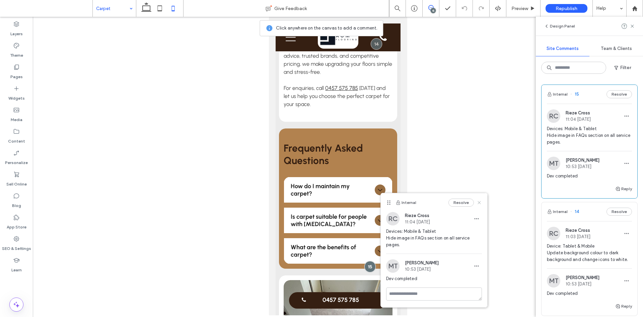
click at [478, 204] on icon at bounding box center [479, 202] width 5 height 5
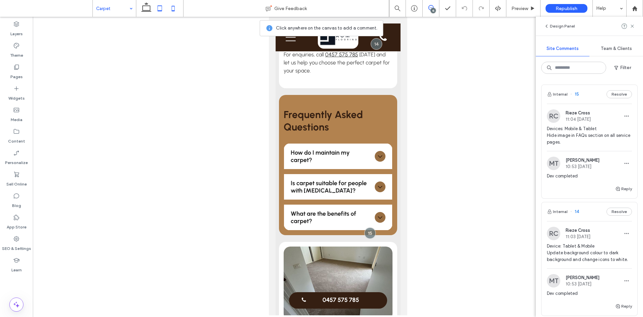
click at [158, 11] on icon at bounding box center [159, 8] width 13 height 13
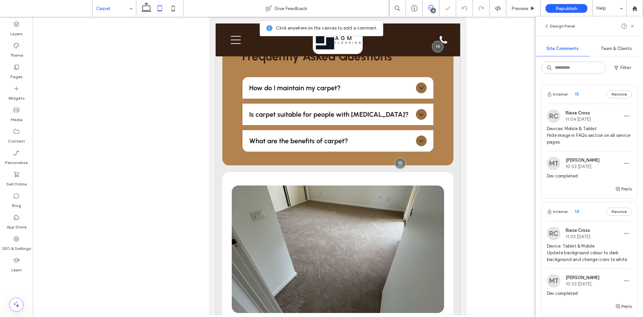
scroll to position [429, 0]
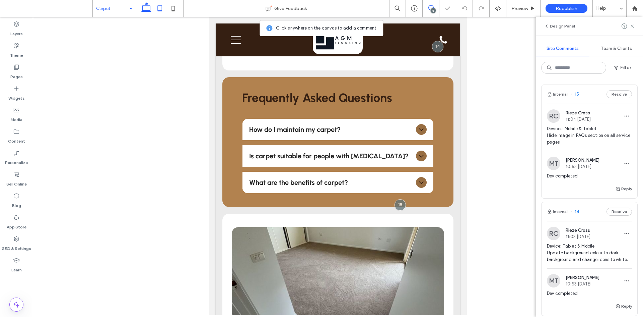
click at [147, 13] on icon at bounding box center [146, 8] width 13 height 13
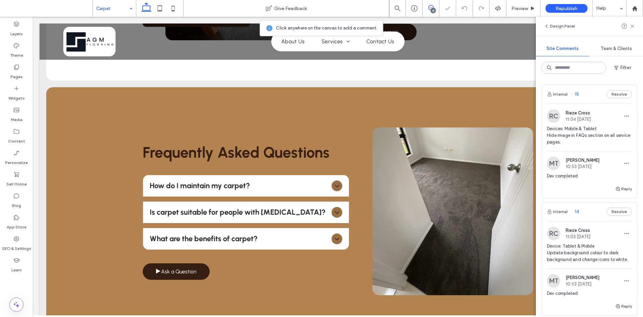
scroll to position [464, 0]
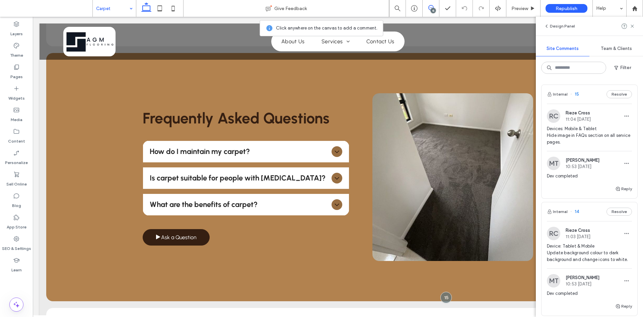
drag, startPoint x: 120, startPoint y: 9, endPoint x: 121, endPoint y: 13, distance: 4.1
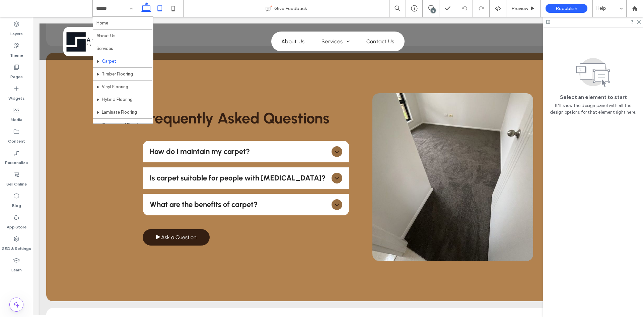
click at [160, 7] on icon at bounding box center [159, 8] width 13 height 13
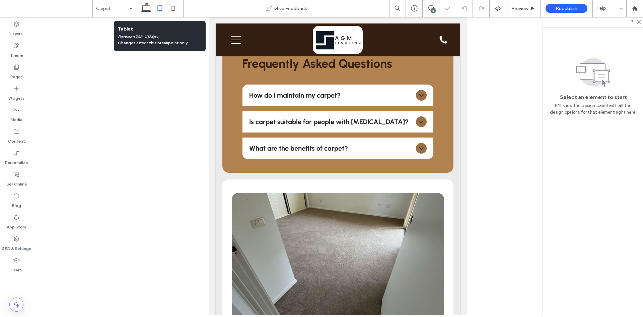
scroll to position [423, 0]
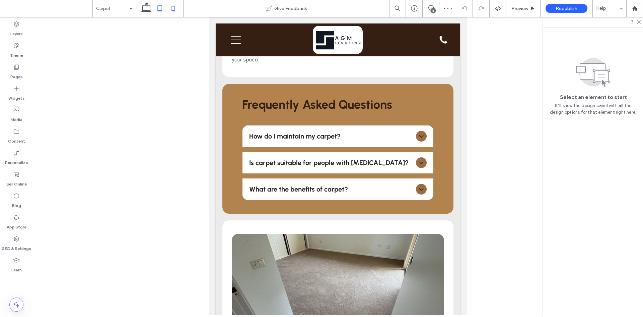
click at [176, 9] on icon at bounding box center [173, 8] width 13 height 13
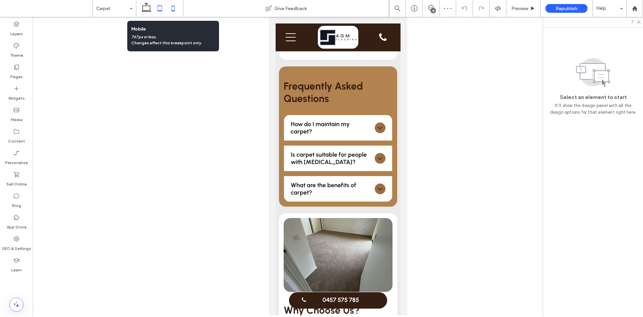
click at [159, 10] on icon at bounding box center [159, 8] width 13 height 13
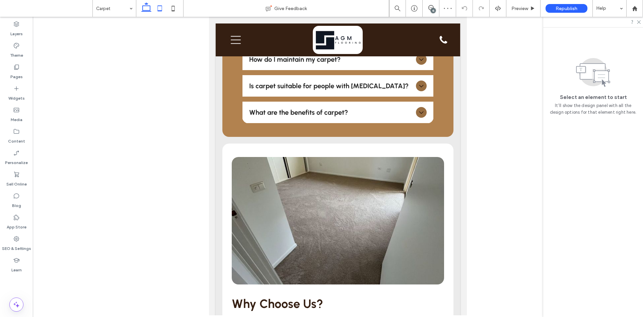
scroll to position [429, 0]
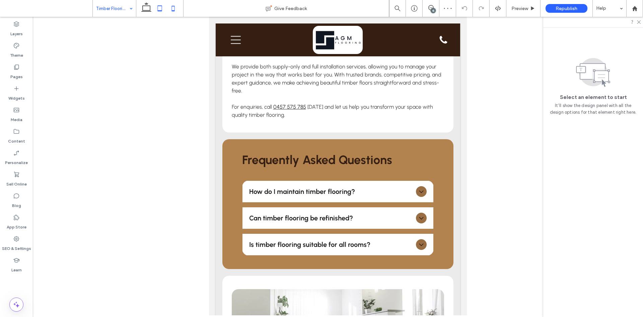
click at [176, 7] on icon at bounding box center [173, 8] width 13 height 13
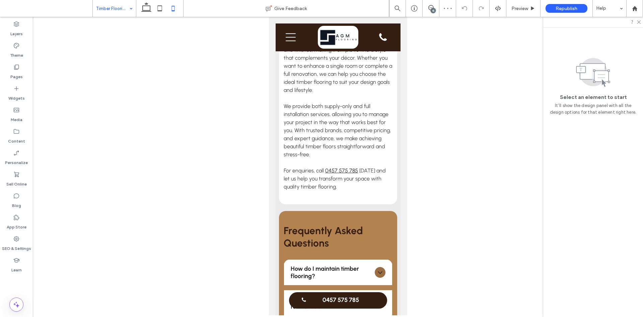
scroll to position [520, 0]
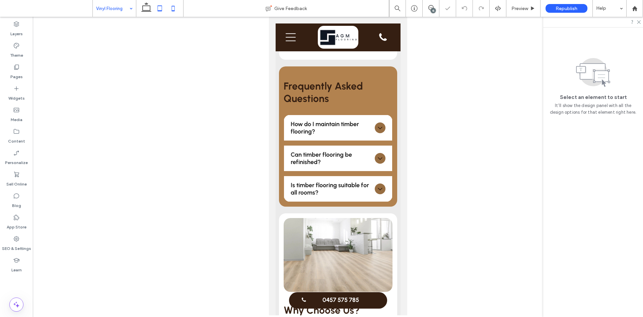
click at [160, 13] on icon at bounding box center [159, 8] width 13 height 13
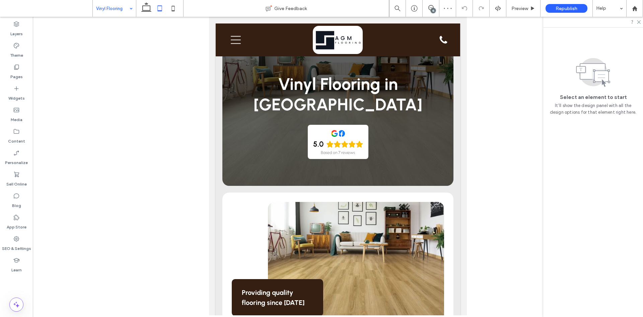
scroll to position [429, 0]
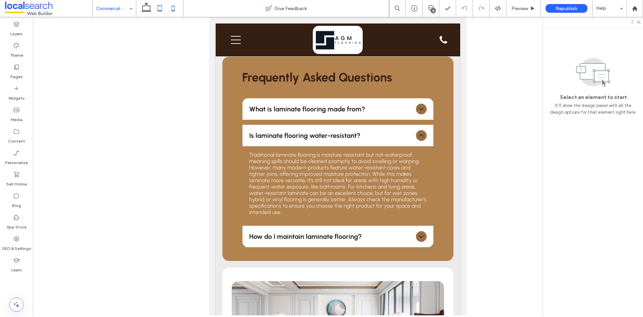
click at [176, 11] on icon at bounding box center [173, 8] width 13 height 13
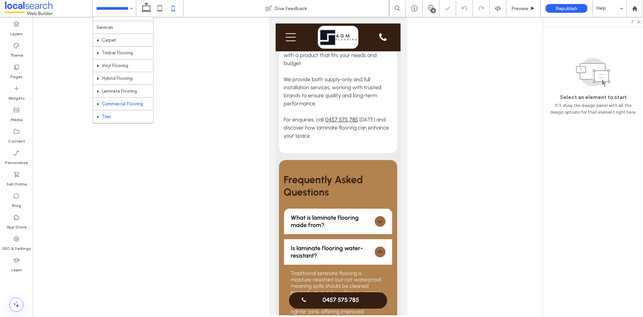
scroll to position [33, 0]
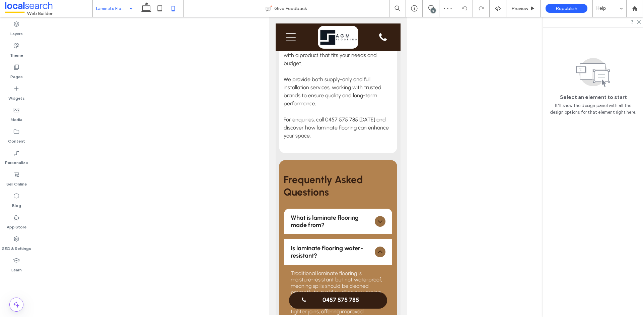
click at [129, 9] on div "Laminate Flooring" at bounding box center [114, 8] width 43 height 17
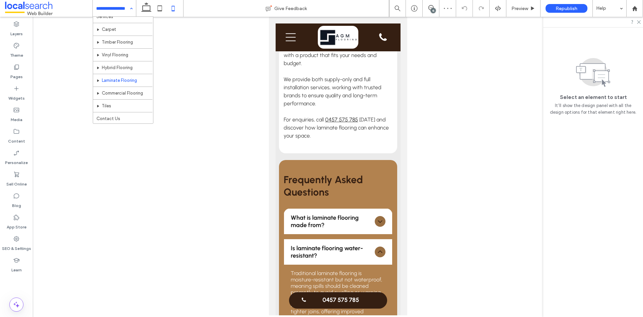
scroll to position [33, 0]
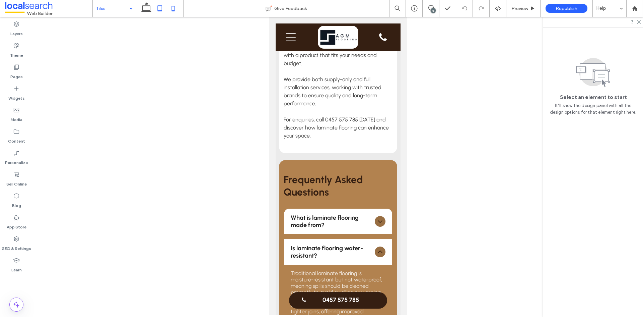
click at [162, 4] on icon at bounding box center [159, 8] width 13 height 13
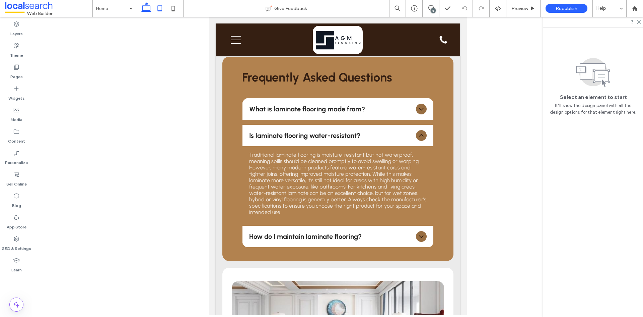
click at [147, 8] on icon at bounding box center [146, 8] width 13 height 13
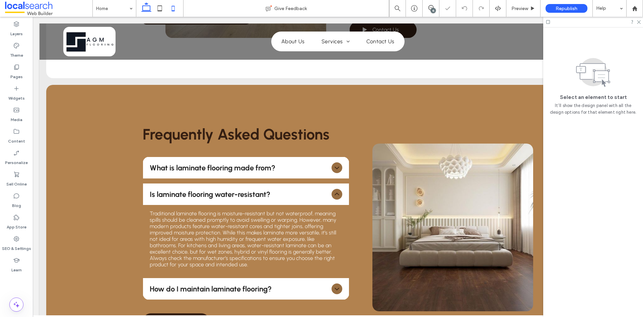
click at [177, 12] on icon at bounding box center [173, 8] width 13 height 13
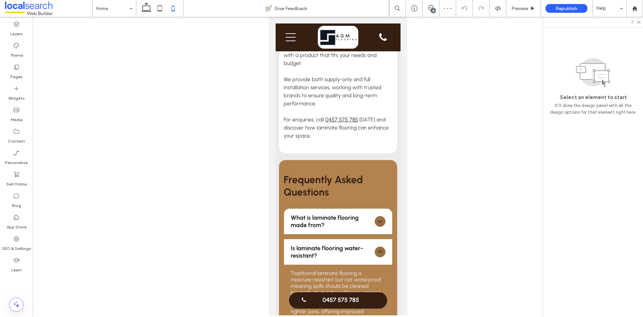
click at [167, 3] on icon at bounding box center [173, 8] width 13 height 13
click at [160, 11] on icon at bounding box center [159, 8] width 13 height 13
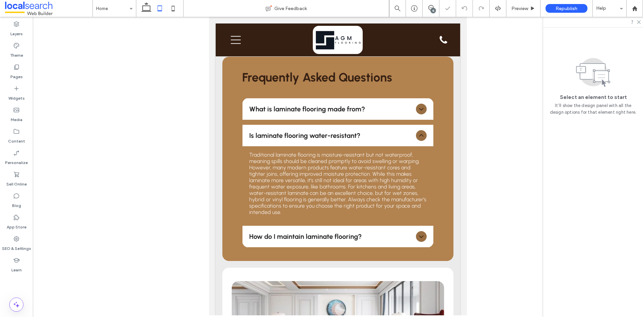
click at [139, 9] on div at bounding box center [160, 8] width 48 height 17
click at [146, 12] on icon at bounding box center [146, 8] width 13 height 13
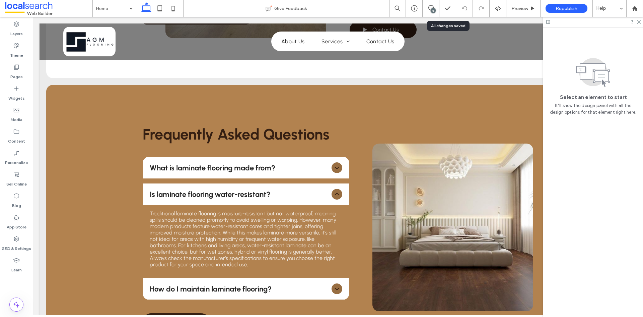
click at [435, 9] on div "15" at bounding box center [433, 10] width 5 height 5
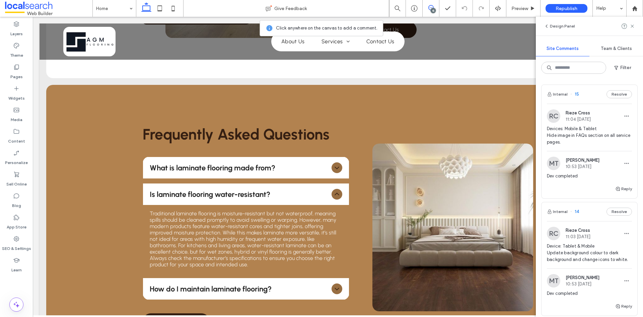
click at [590, 122] on div "RC Rieze Cross 11:04 [DATE]" at bounding box center [569, 115] width 44 height 13
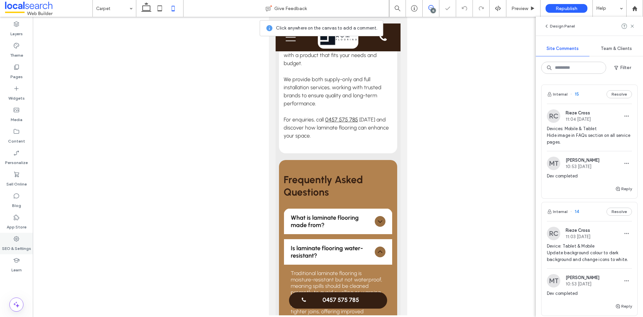
click at [16, 245] on label "SEO & Settings" at bounding box center [16, 246] width 29 height 9
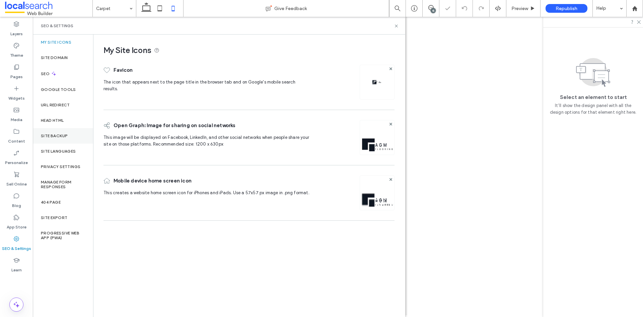
click at [66, 134] on label "Site Backup" at bounding box center [54, 135] width 27 height 5
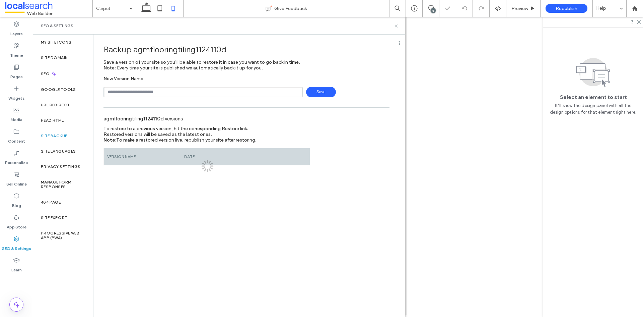
click at [213, 94] on input "text" at bounding box center [203, 92] width 199 height 10
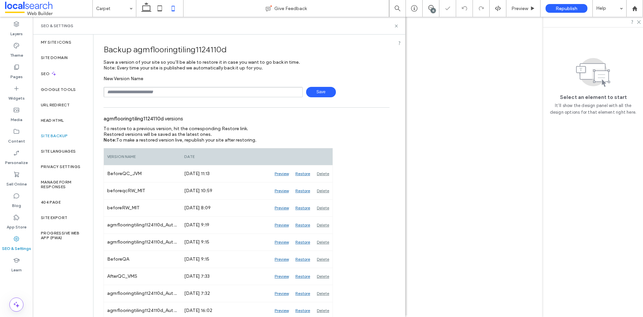
type input "**********"
click at [317, 93] on span "Save" at bounding box center [321, 92] width 30 height 10
click at [395, 25] on icon at bounding box center [396, 25] width 5 height 5
